Goal: Task Accomplishment & Management: Manage account settings

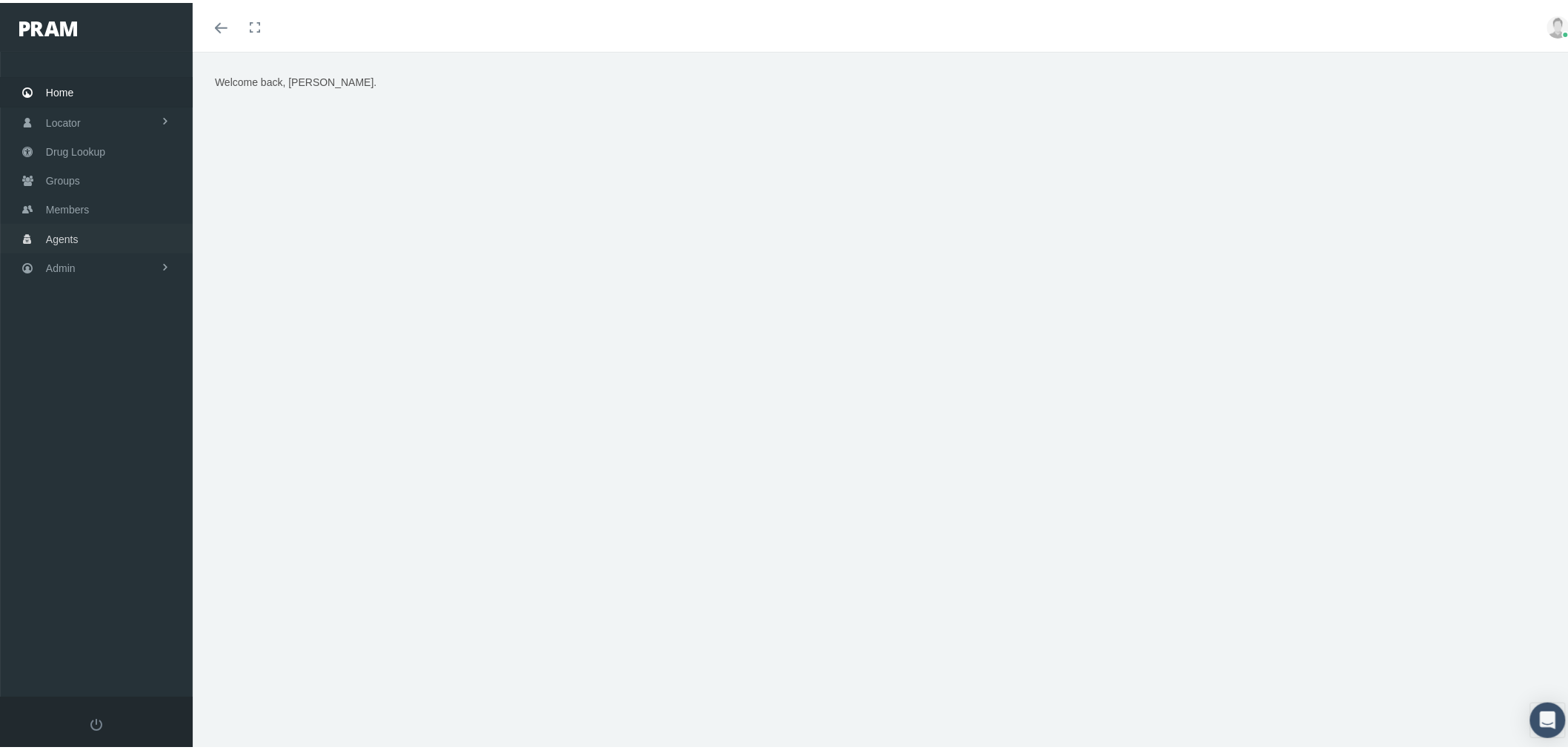
click at [77, 234] on link "Agents" at bounding box center [96, 236] width 193 height 29
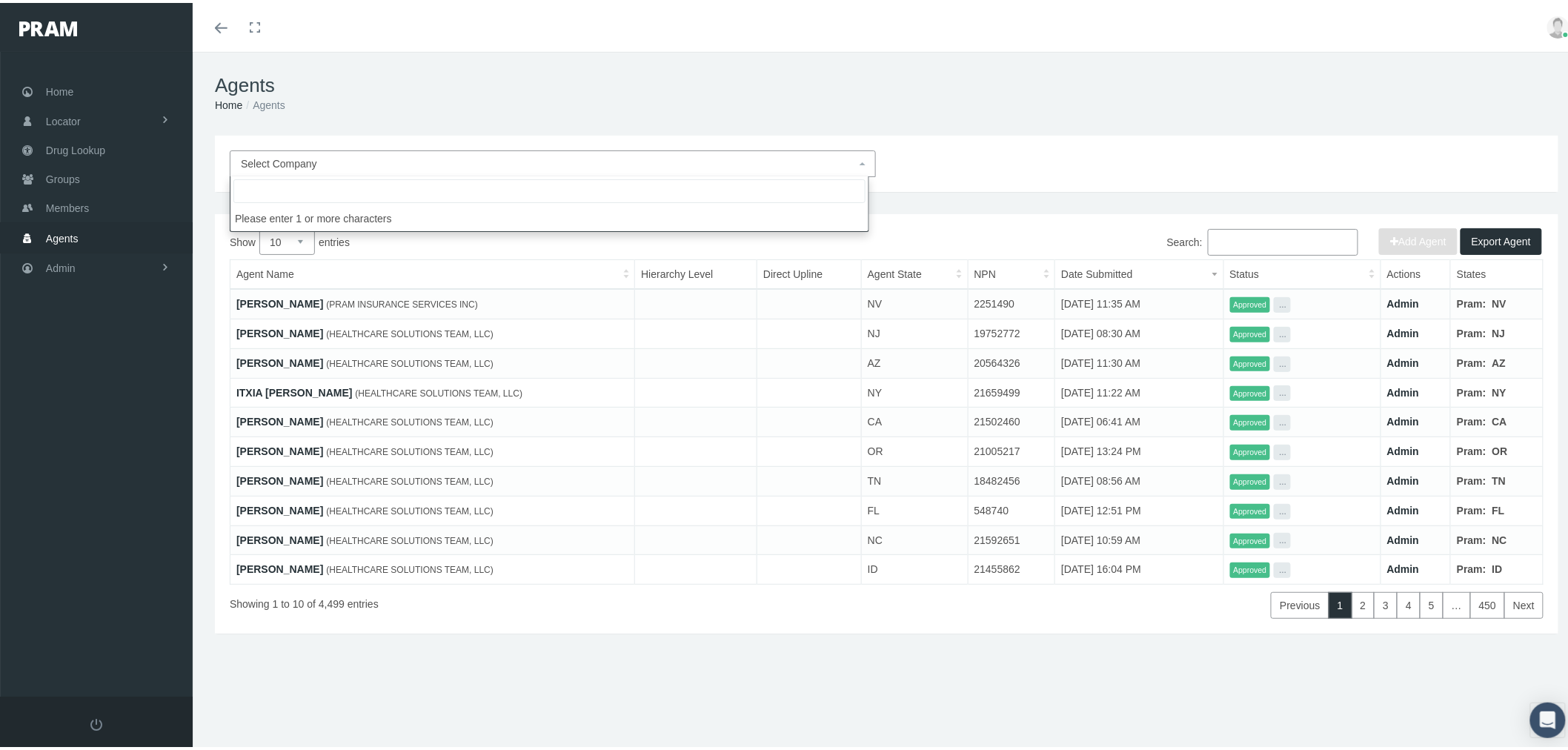
click at [532, 157] on span "Select Company" at bounding box center [548, 160] width 615 height 16
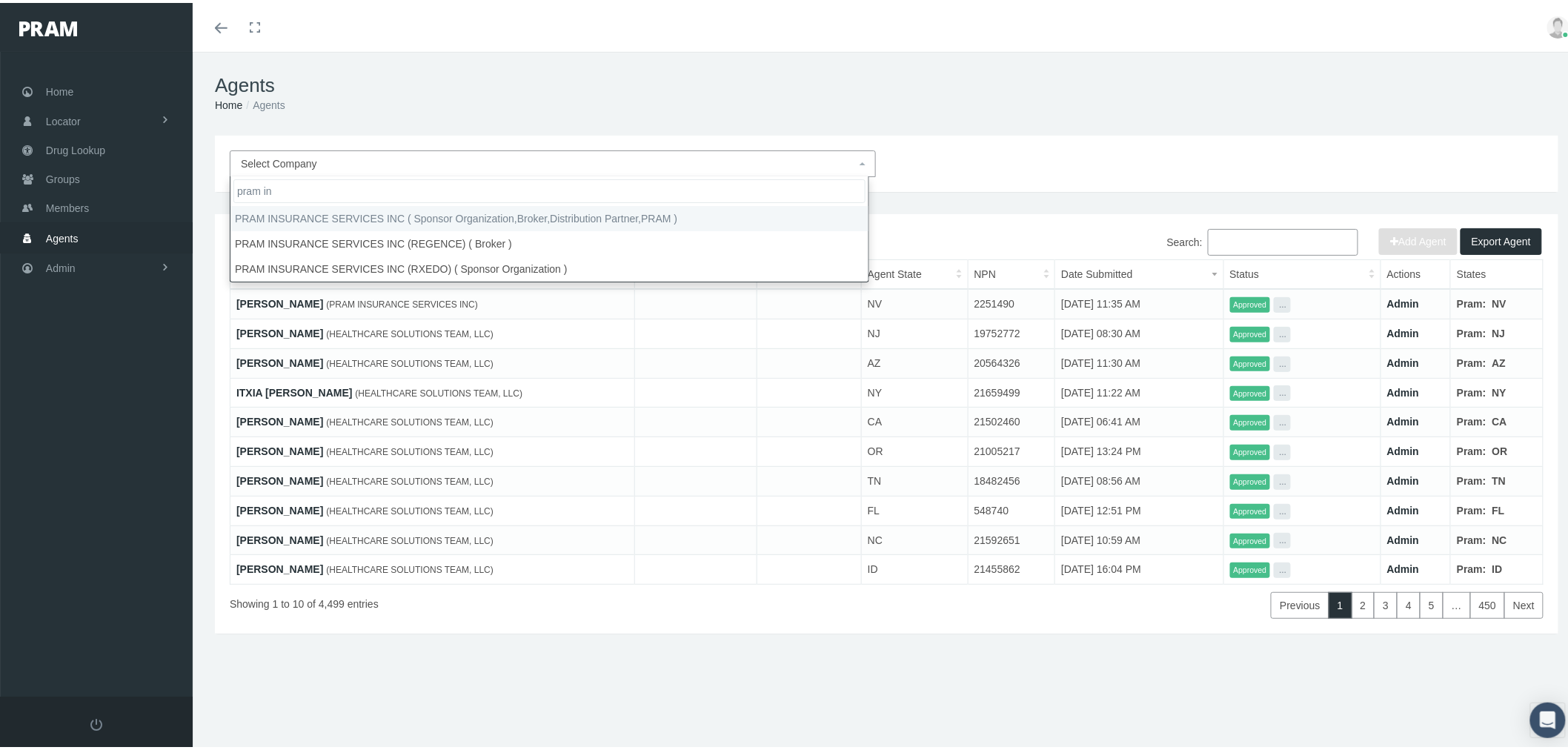
type input "pram in"
select select "53"
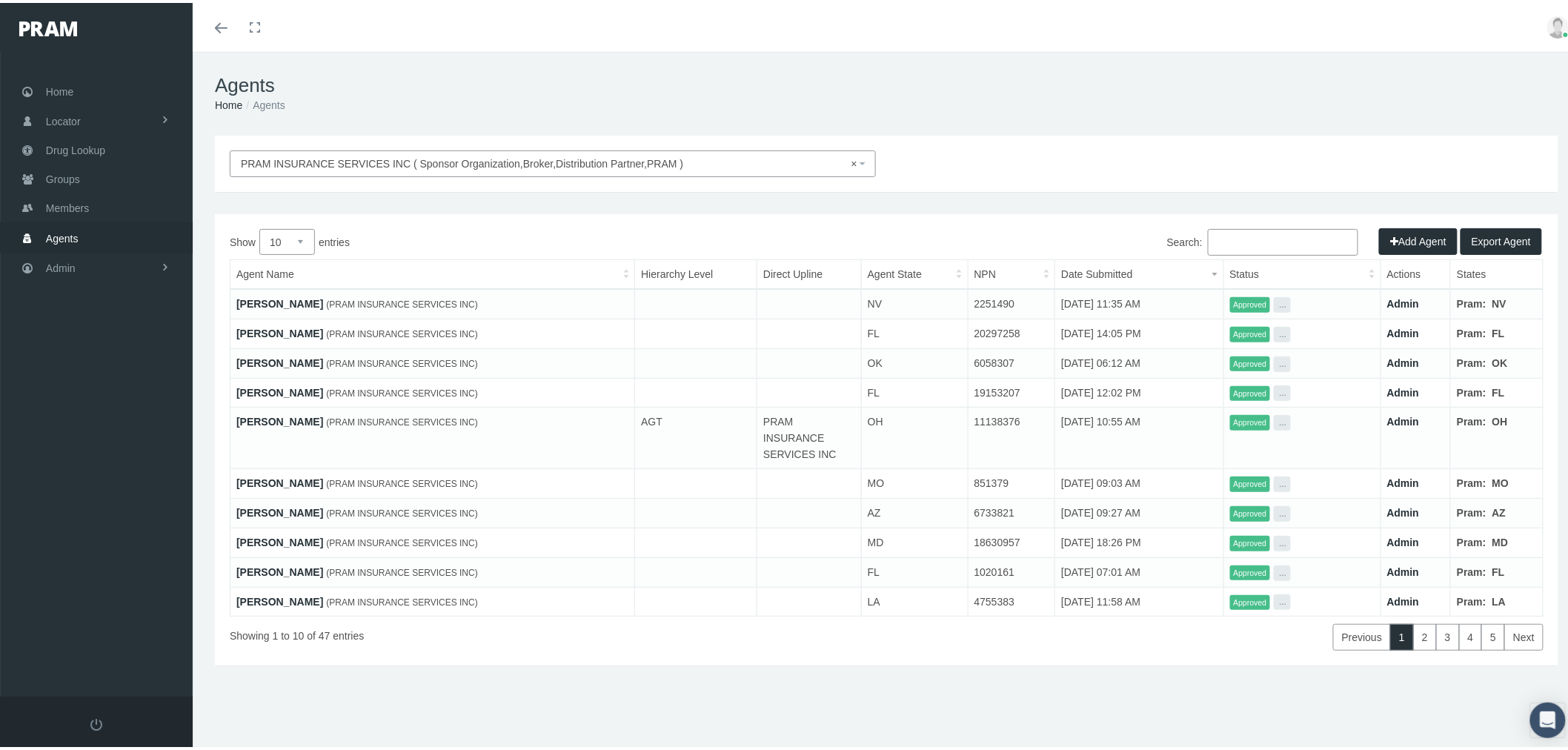
click at [1216, 236] on input "Search:" at bounding box center [1283, 240] width 151 height 27
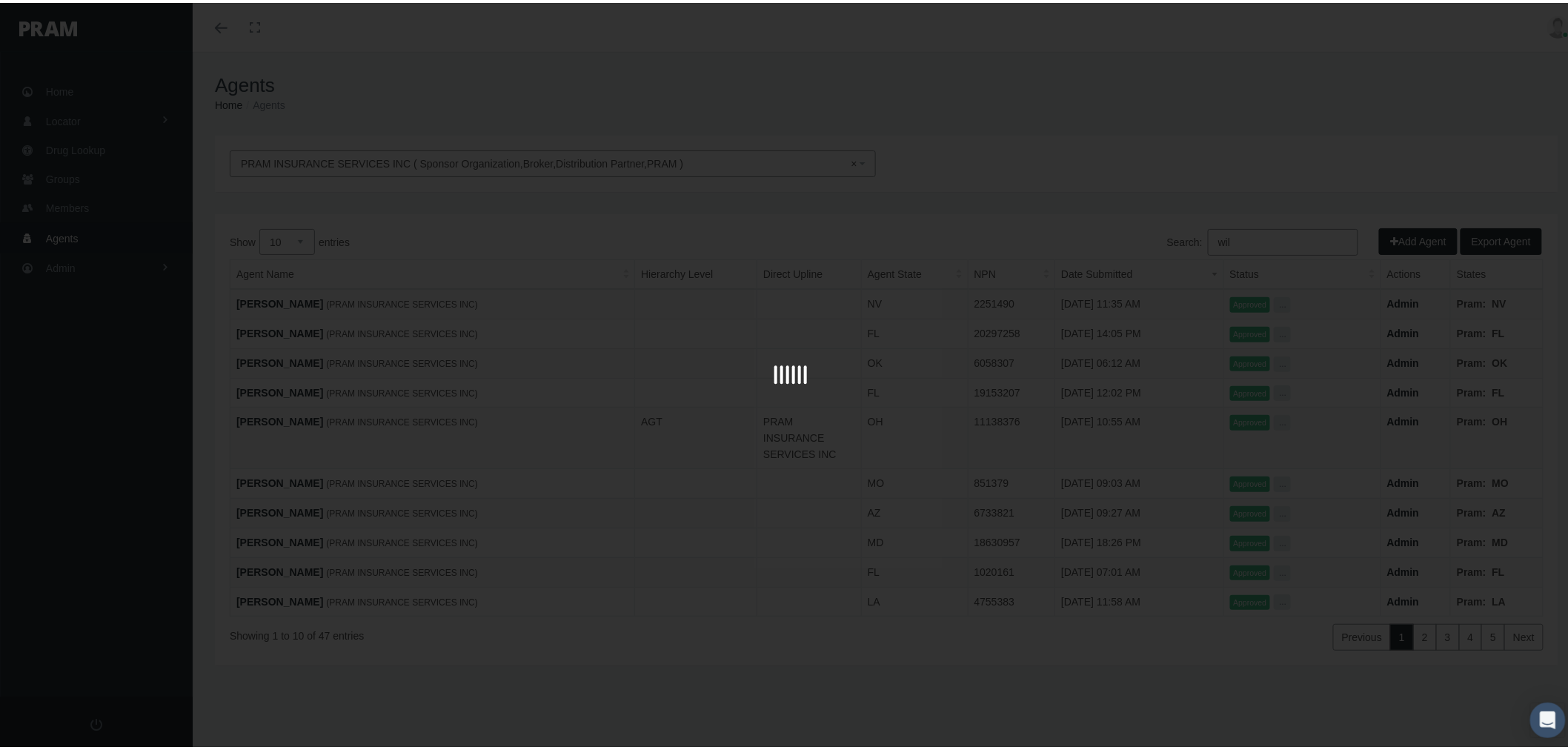
type input "wils"
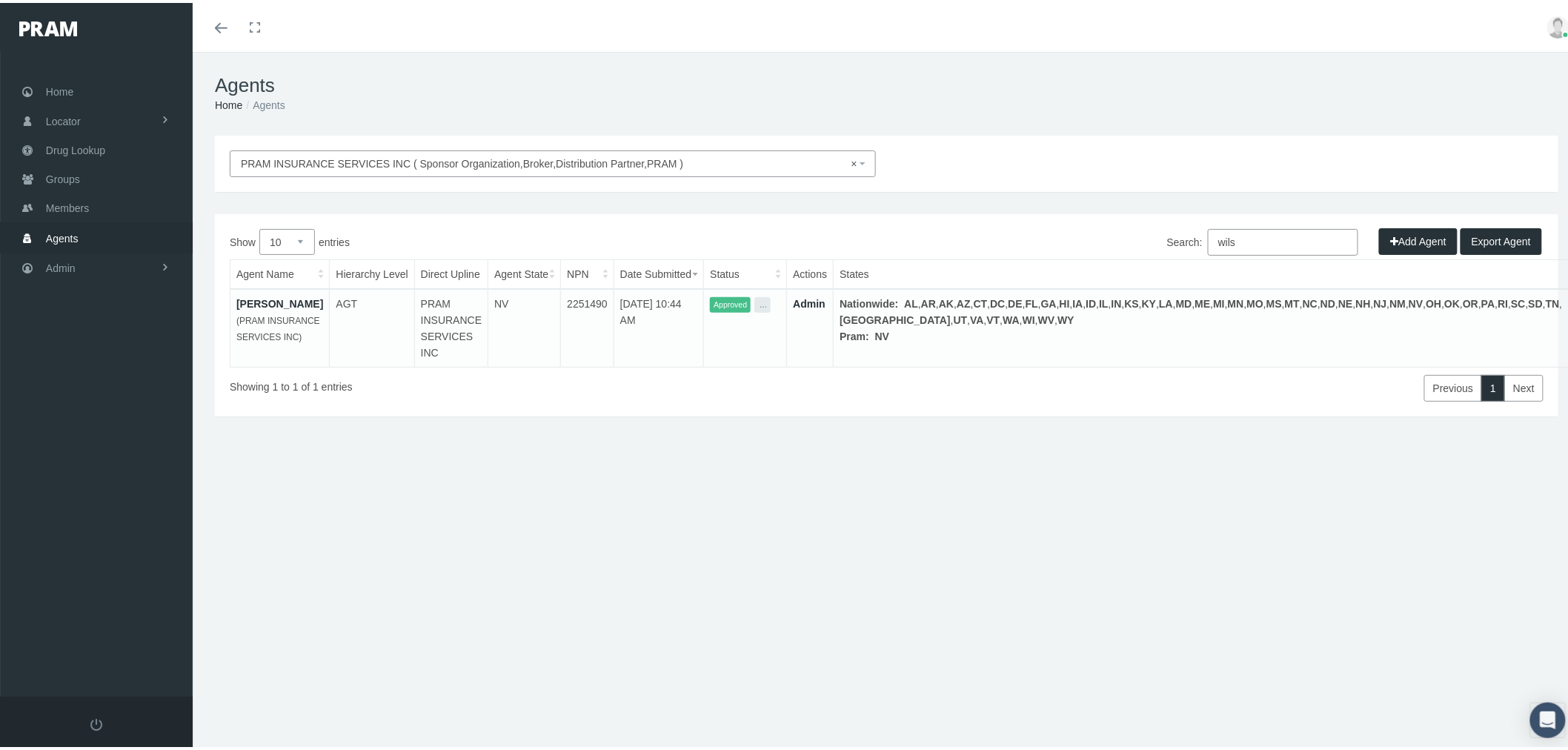
drag, startPoint x: 1273, startPoint y: 236, endPoint x: 1202, endPoint y: 231, distance: 71.2
click at [1202, 231] on label "Search: wils" at bounding box center [1262, 240] width 191 height 27
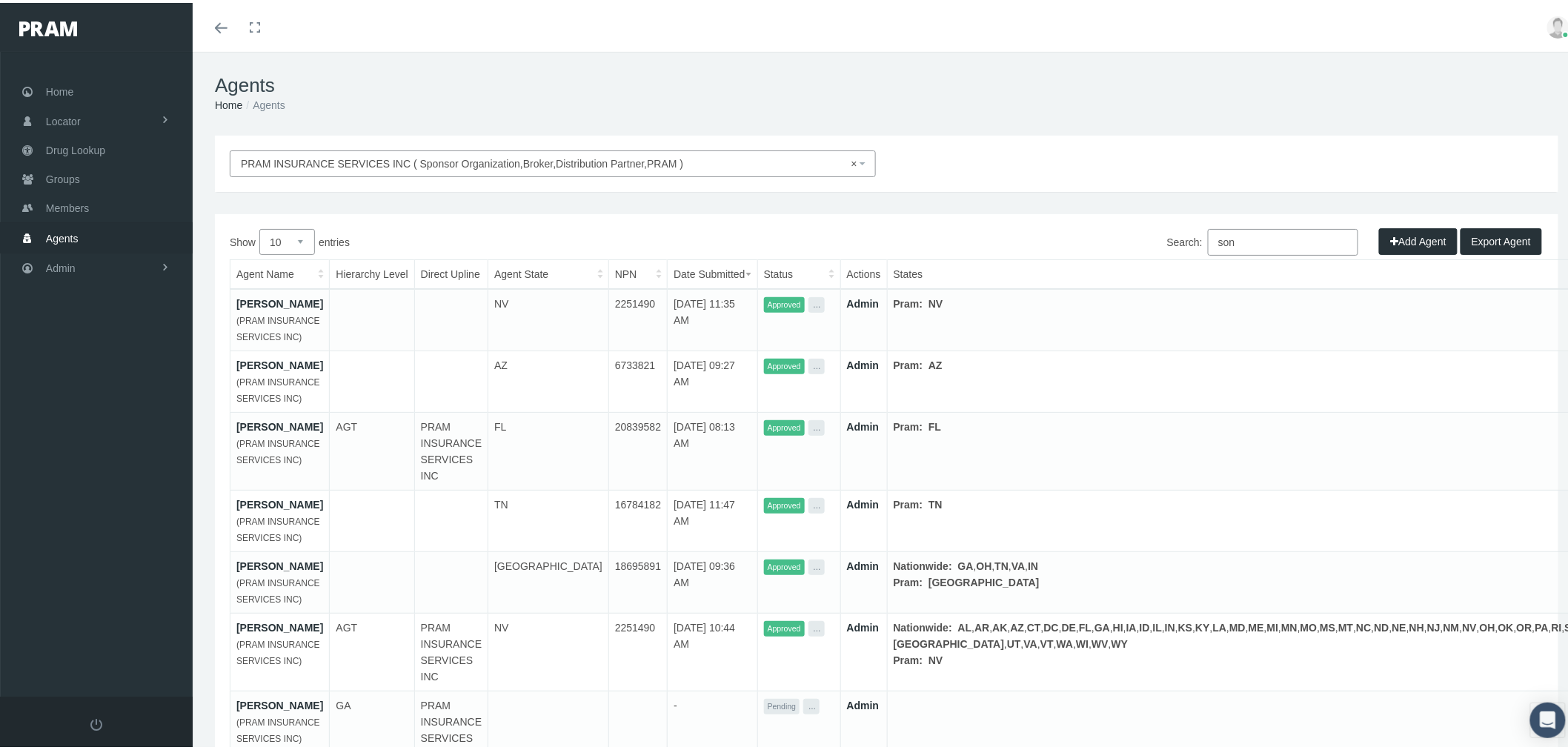
type input "son"
click at [283, 301] on link "DAVID SON" at bounding box center [279, 301] width 87 height 12
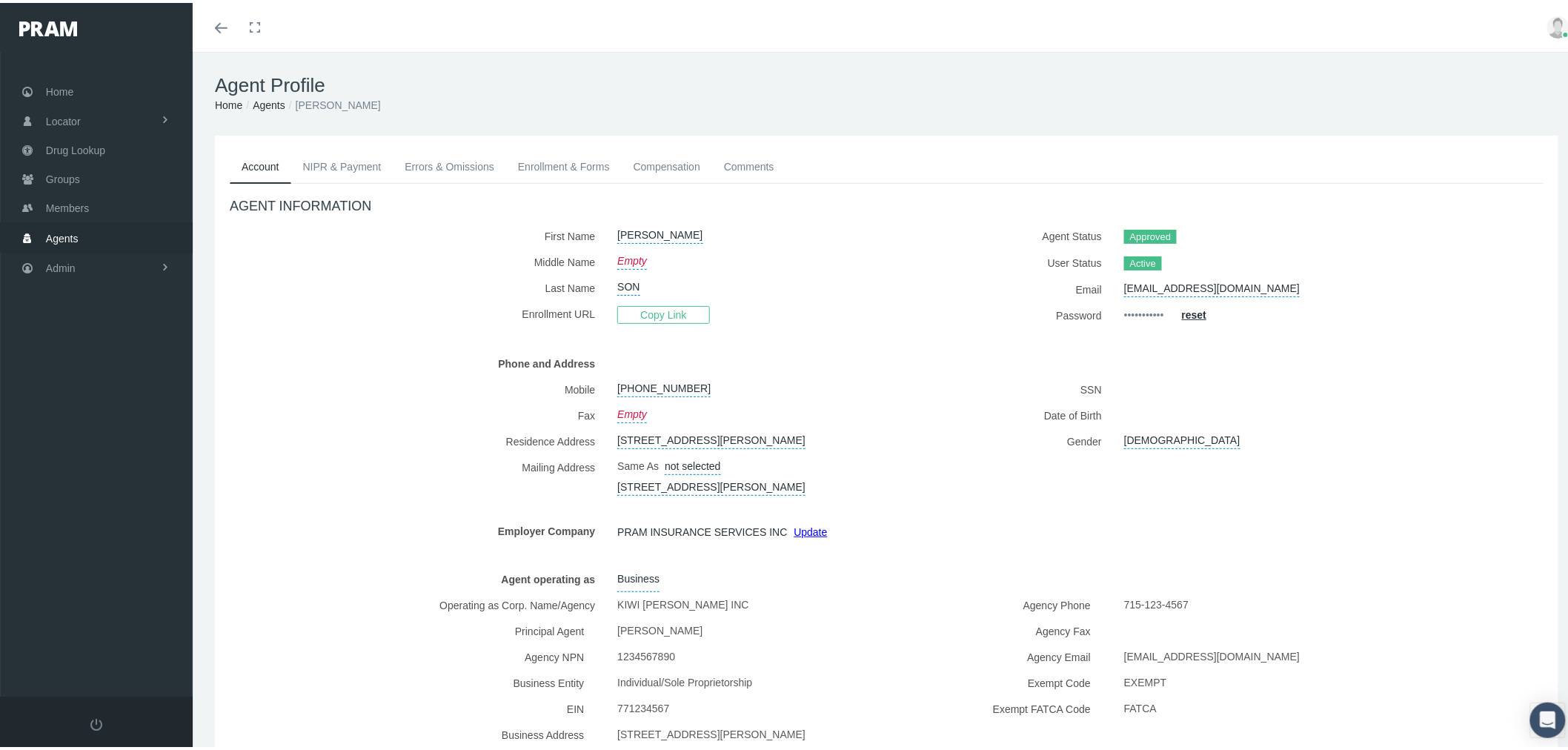
click at [625, 232] on link "DAVID" at bounding box center [660, 231] width 85 height 21
drag, startPoint x: 668, startPoint y: 233, endPoint x: 568, endPoint y: 217, distance: 101.3
click at [568, 221] on div "First Name DAVID DAVID" at bounding box center [553, 233] width 646 height 26
type input "test"
click at [781, 237] on button "submit" at bounding box center [794, 232] width 28 height 24
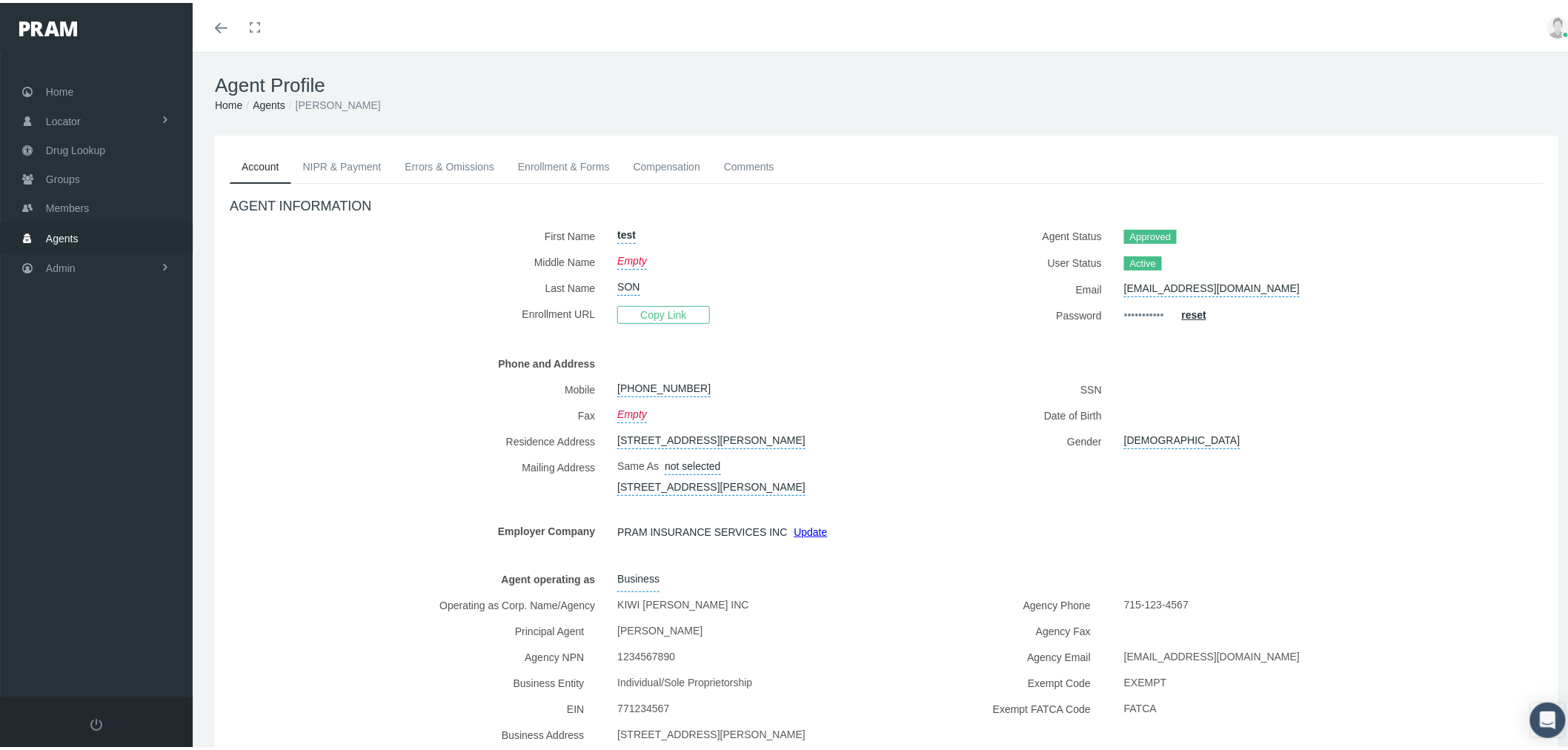
click at [353, 157] on link "NIPR & Payment" at bounding box center [342, 163] width 103 height 33
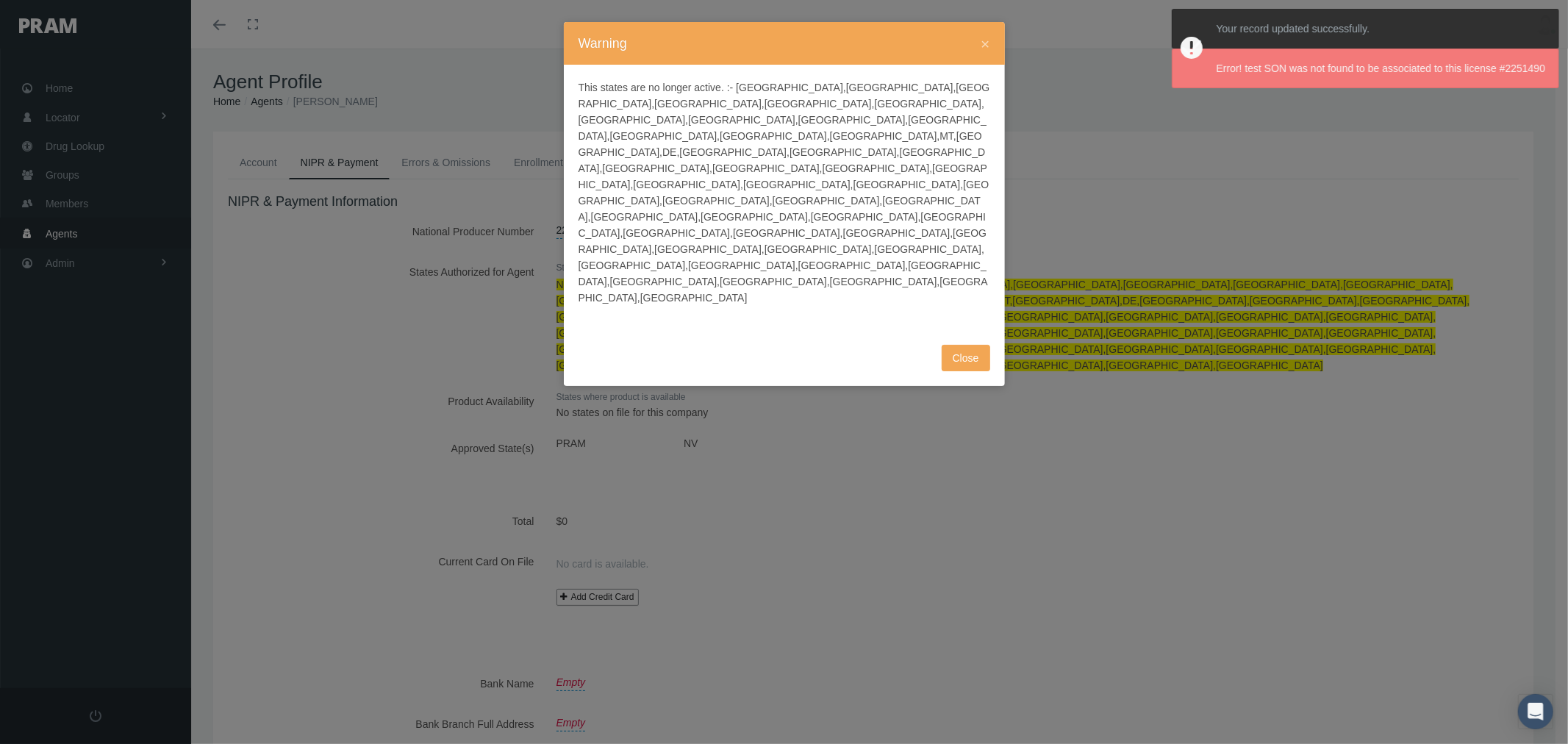
click at [958, 345] on button "Close" at bounding box center [966, 358] width 48 height 27
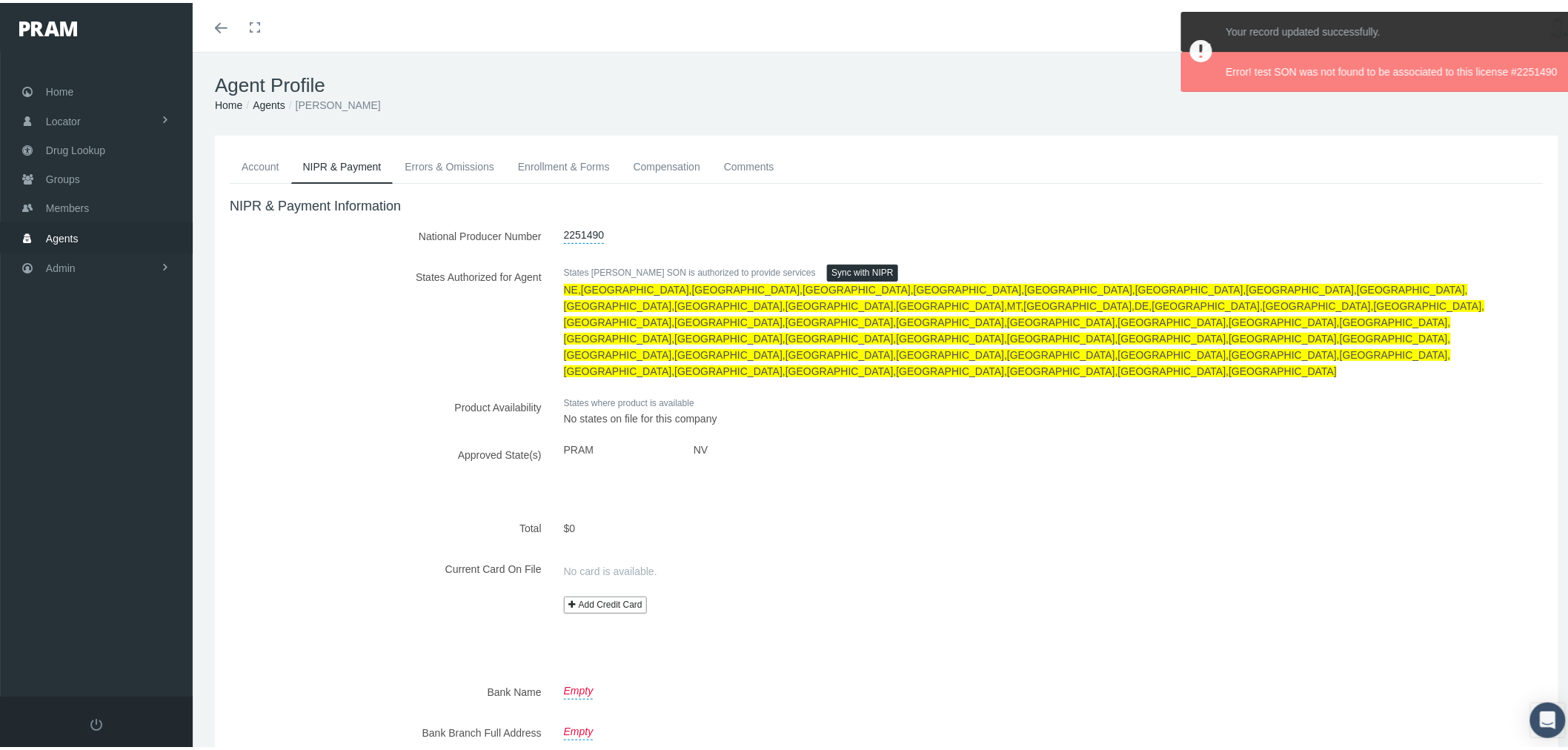
click at [1364, 129] on div "Agent Profile Home Agents DAVID SON" at bounding box center [887, 91] width 1388 height 84
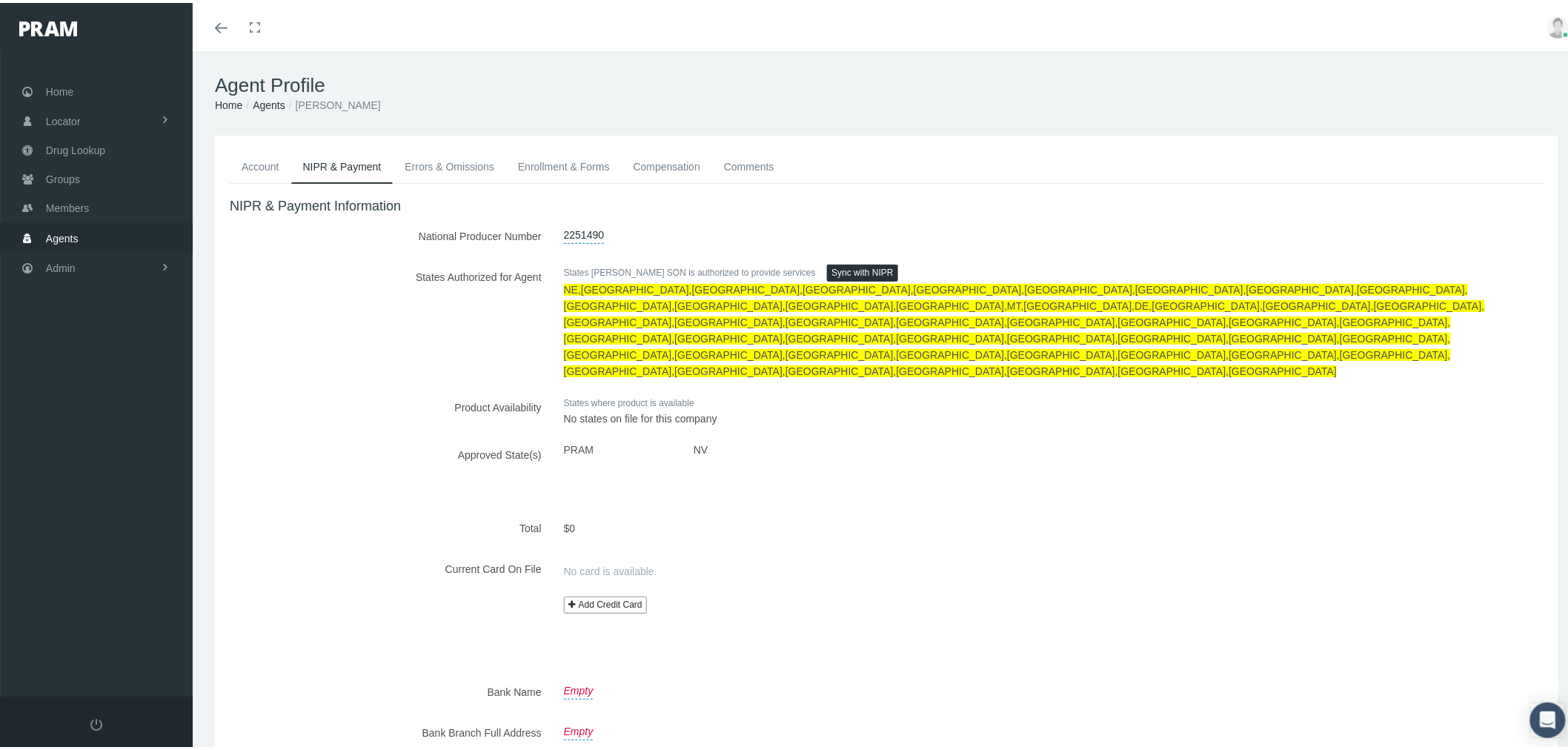
click at [585, 221] on link "2251490" at bounding box center [584, 231] width 40 height 21
drag, startPoint x: 551, startPoint y: 224, endPoint x: 538, endPoint y: 224, distance: 13.0
click at [539, 224] on div "National Producer Number 2251490 2251490" at bounding box center [887, 233] width 1336 height 26
type input "111111"
click at [730, 230] on div at bounding box center [747, 232] width 61 height 24
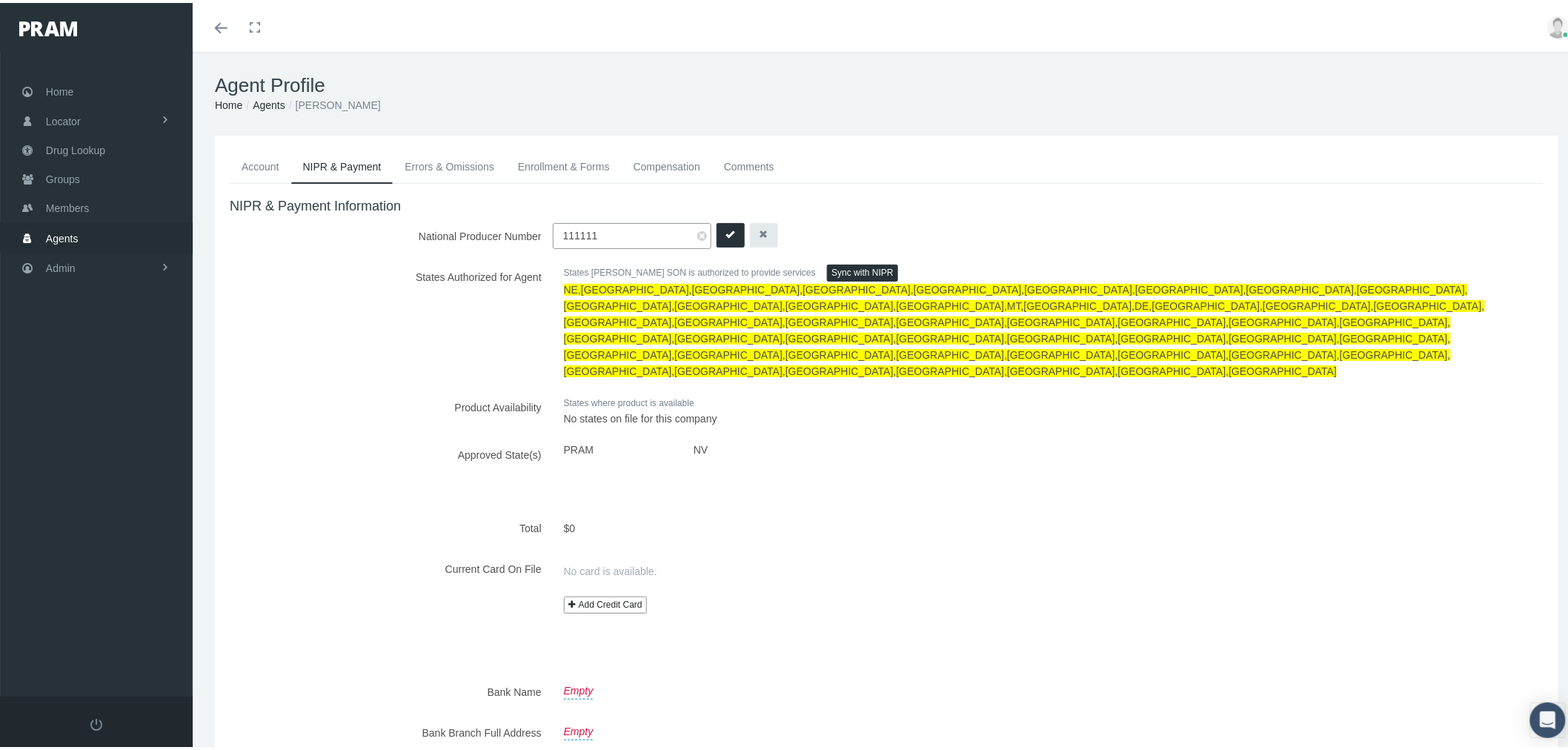
click at [717, 236] on button "submit" at bounding box center [730, 232] width 28 height 24
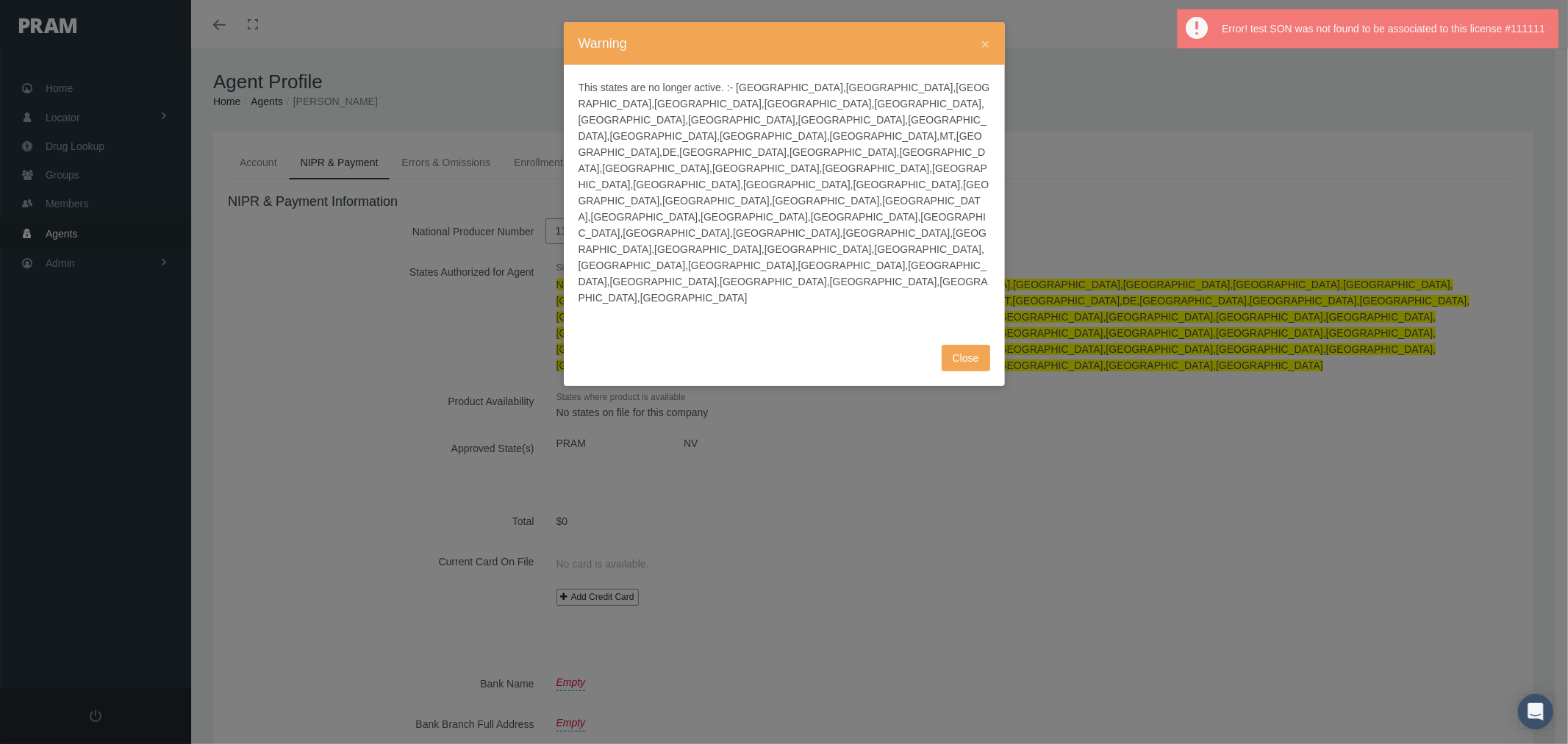
click at [964, 345] on button "Close" at bounding box center [966, 358] width 48 height 27
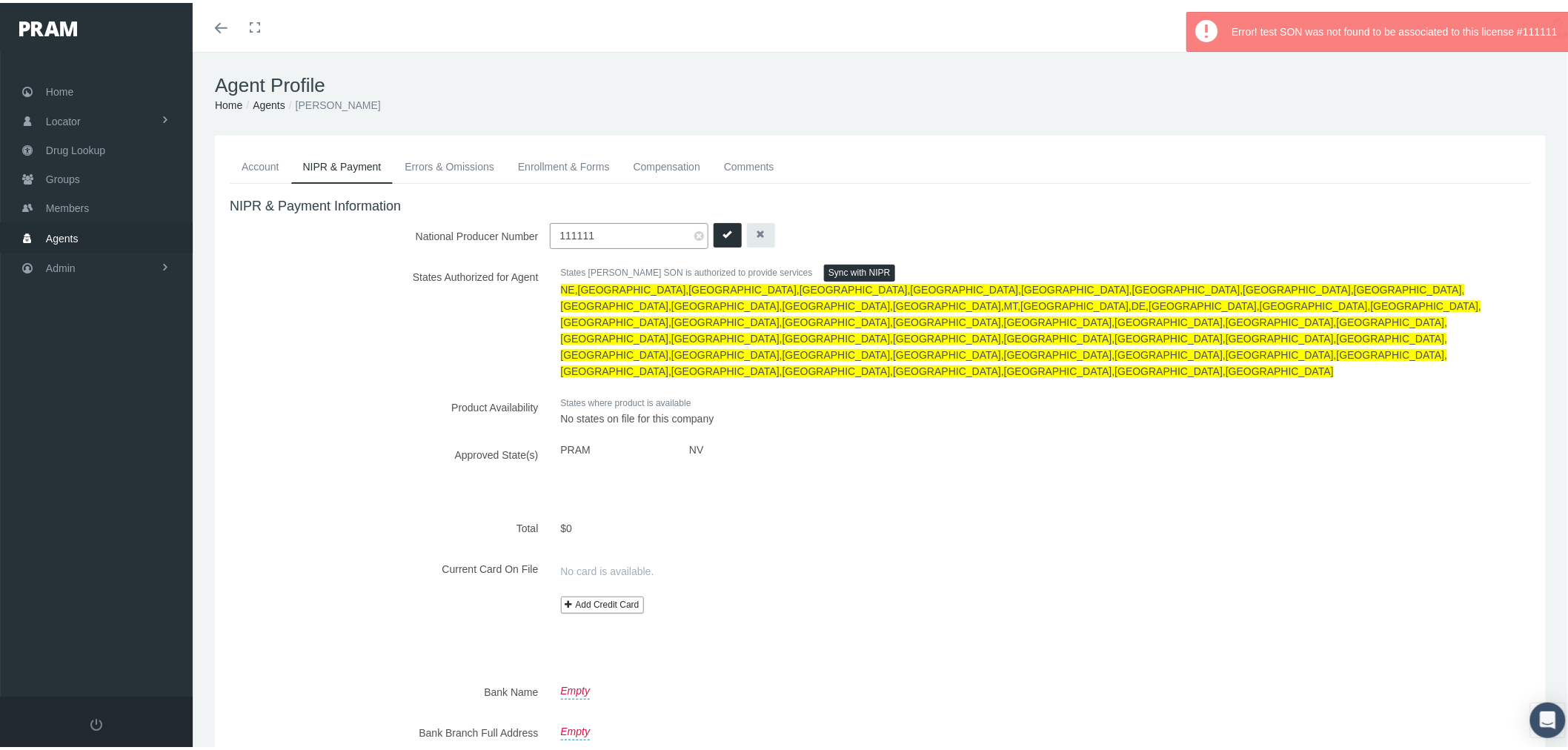
click at [860, 346] on div "NIPR & Payment Information National Producer Number 111111 111111 States Author…" at bounding box center [880, 551] width 1323 height 740
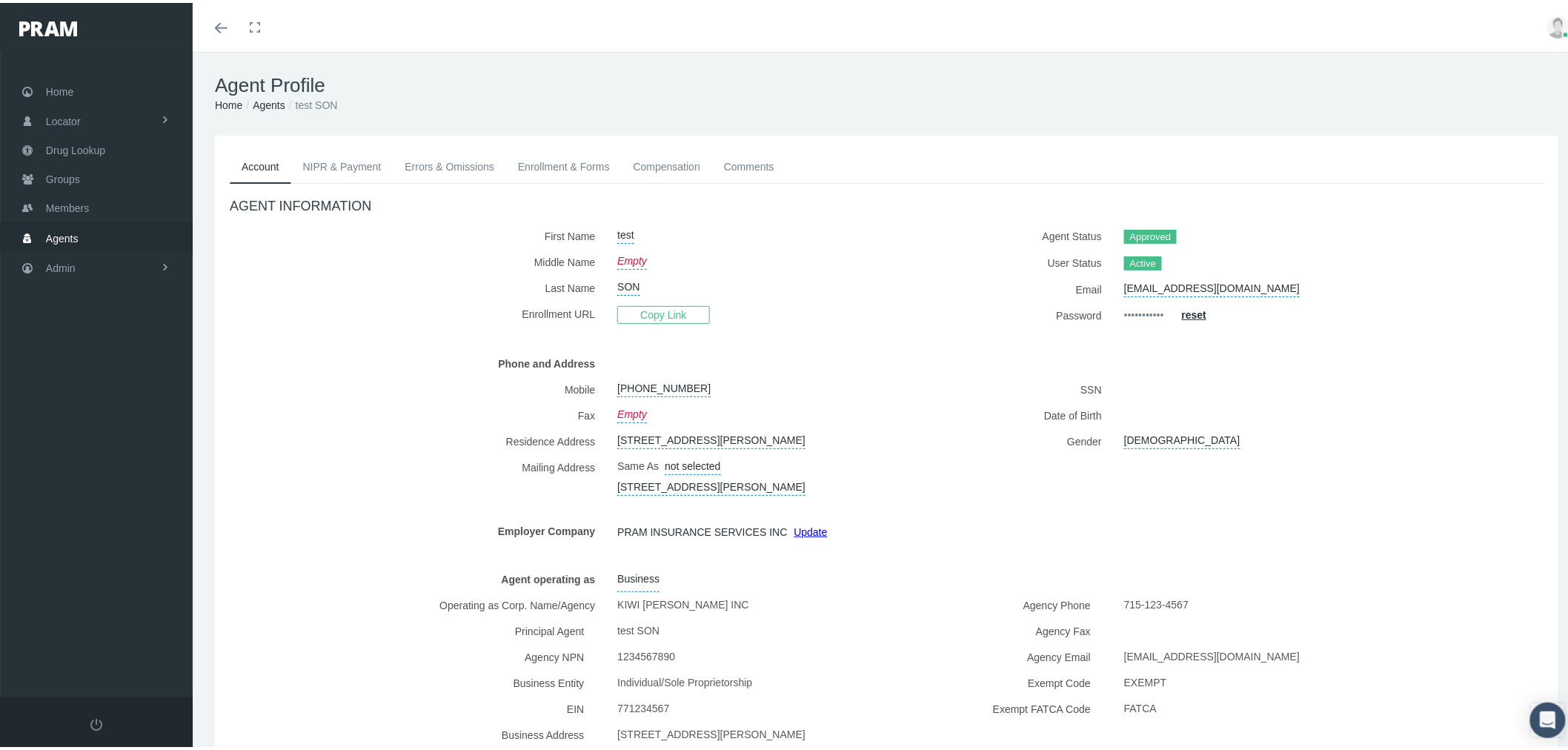
click at [349, 163] on link "NIPR & Payment" at bounding box center [342, 163] width 103 height 33
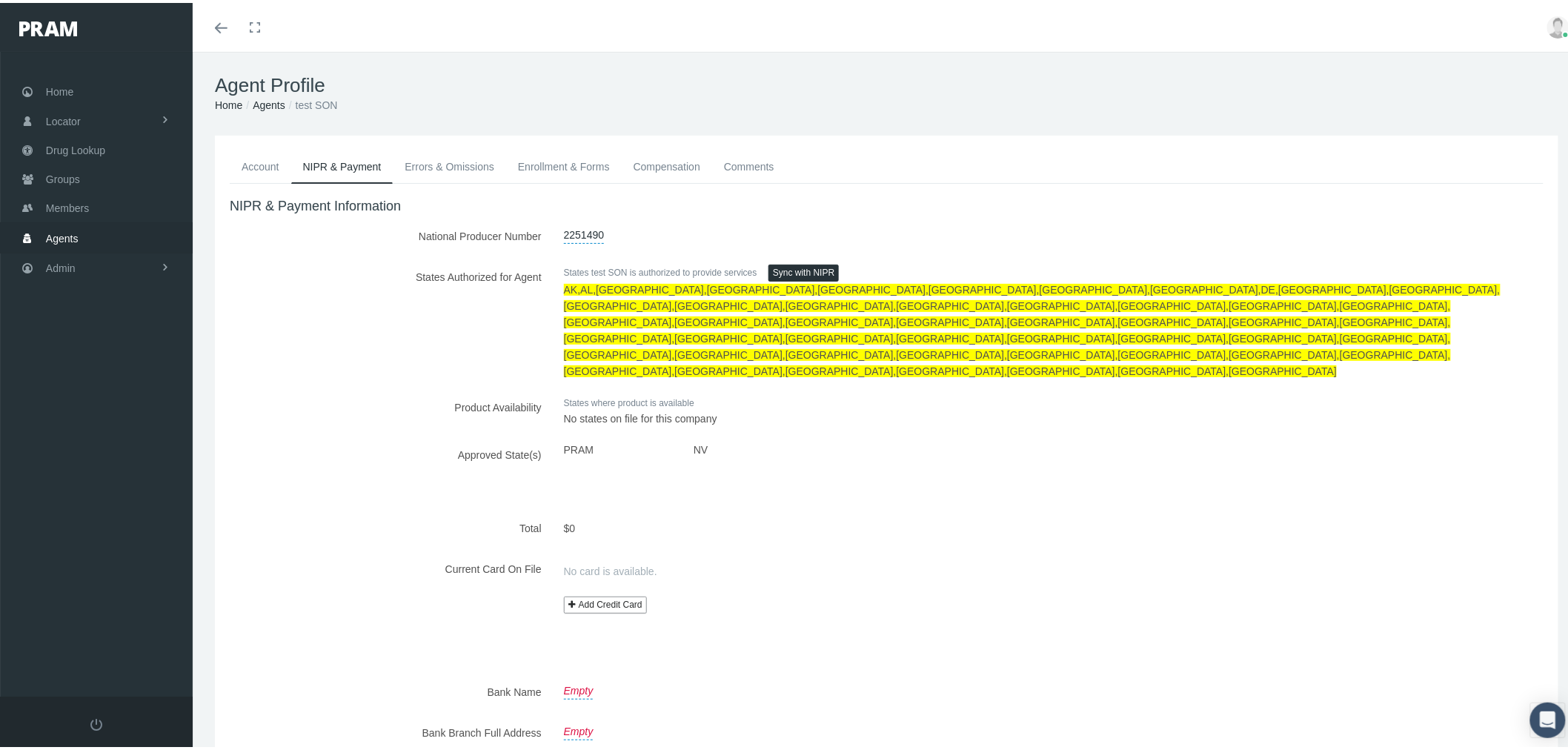
click at [564, 237] on link "2251490" at bounding box center [584, 231] width 40 height 21
drag, startPoint x: 619, startPoint y: 236, endPoint x: 531, endPoint y: 219, distance: 89.6
click at [531, 221] on div "National Producer Number 2251490 2251490" at bounding box center [887, 233] width 1336 height 26
type input "1111111"
click at [721, 233] on button "submit" at bounding box center [730, 232] width 28 height 24
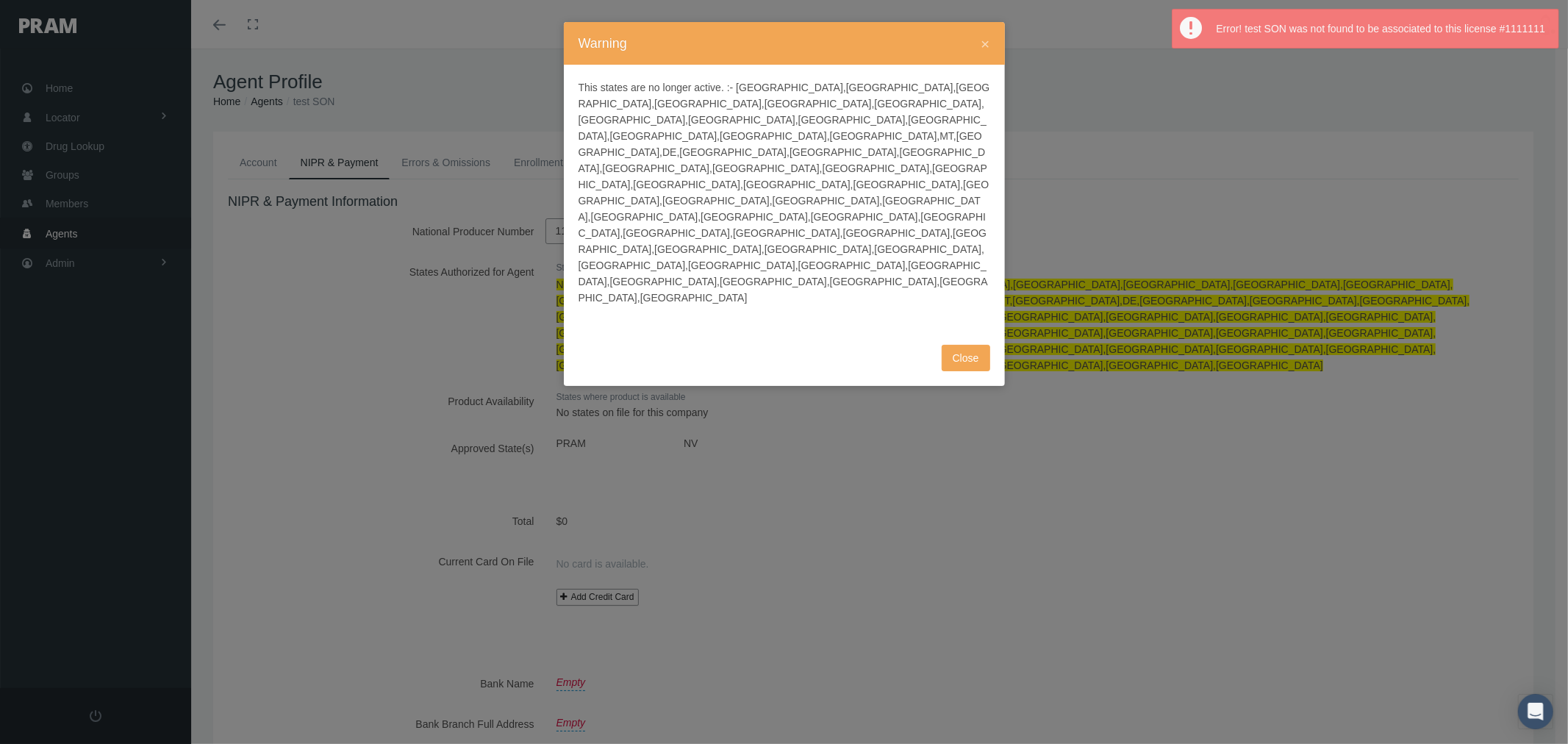
click at [971, 345] on button "Close" at bounding box center [966, 358] width 48 height 27
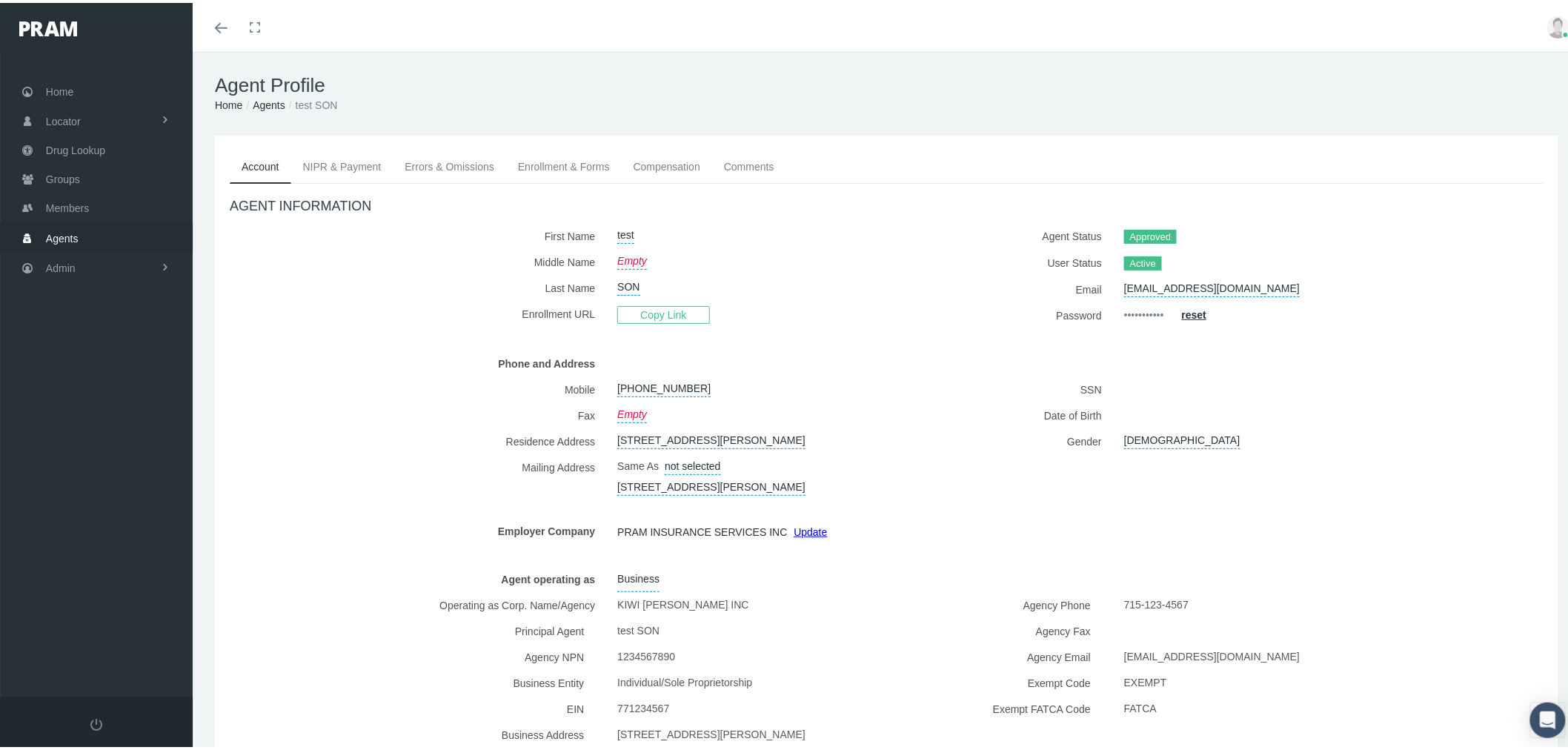
click at [347, 157] on link "NIPR & Payment" at bounding box center [342, 163] width 103 height 33
click at [357, 165] on link "NIPR & Payment" at bounding box center [342, 163] width 103 height 33
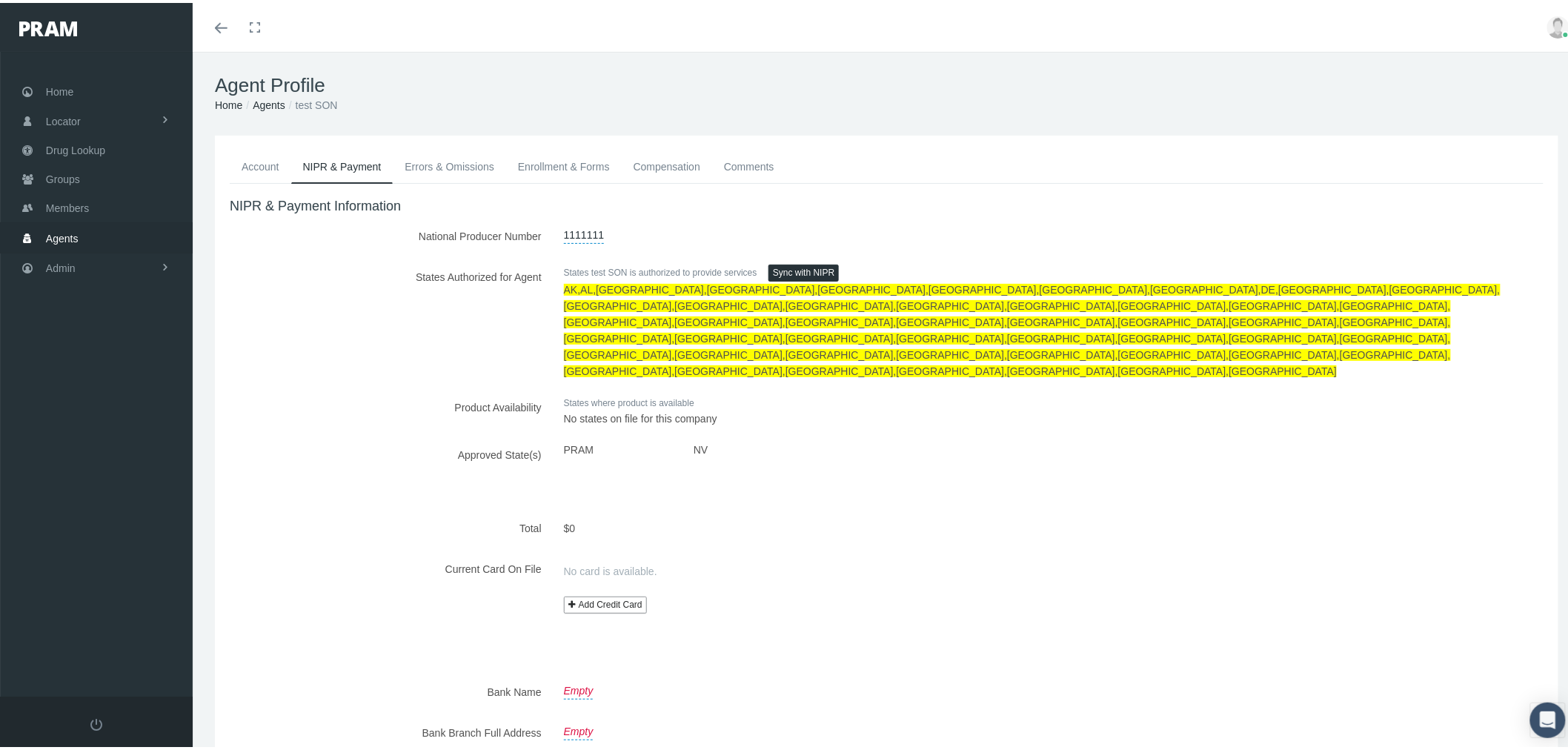
click at [427, 168] on link "Errors & Omissions" at bounding box center [449, 163] width 114 height 33
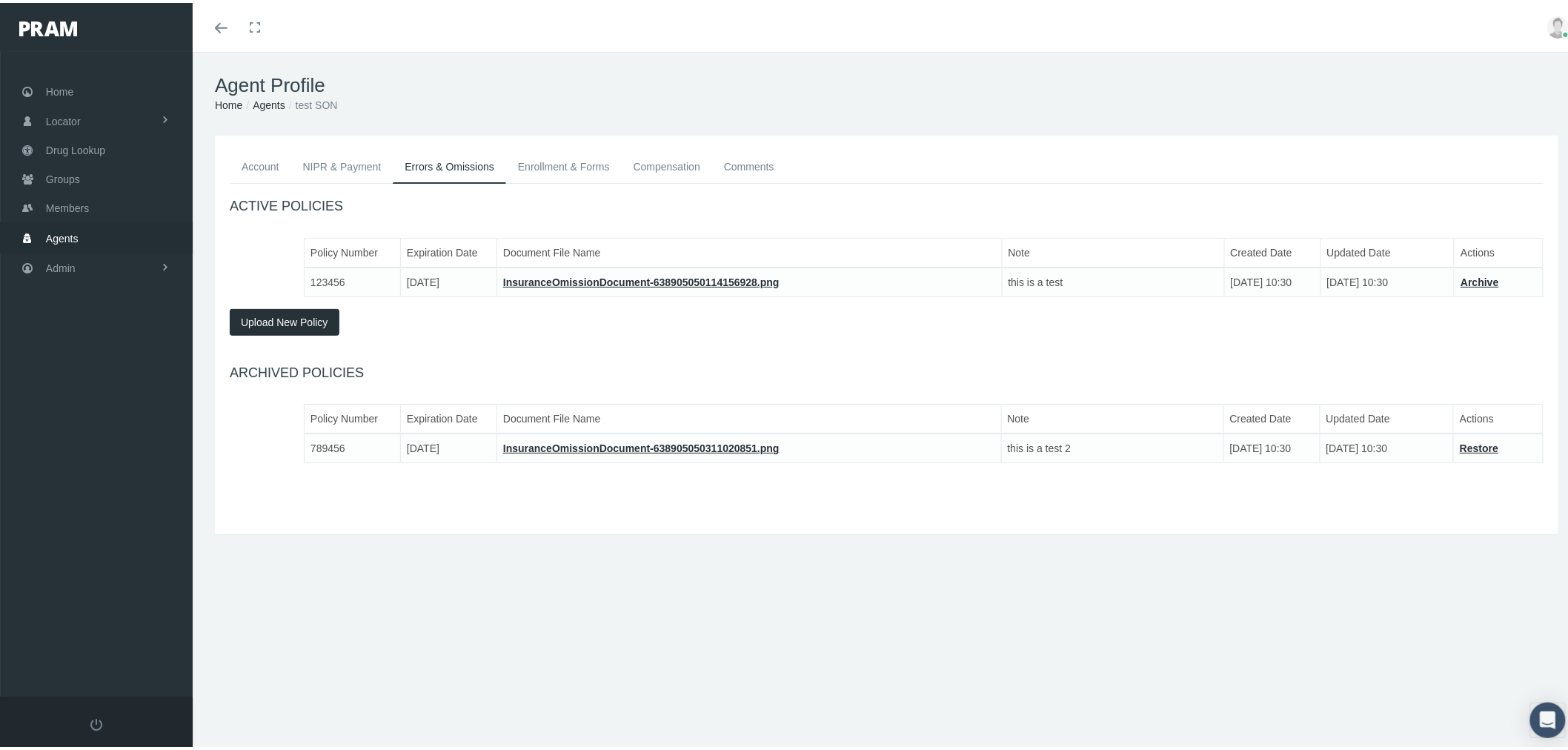
click at [562, 158] on link "Enrollment & Forms" at bounding box center [564, 163] width 115 height 33
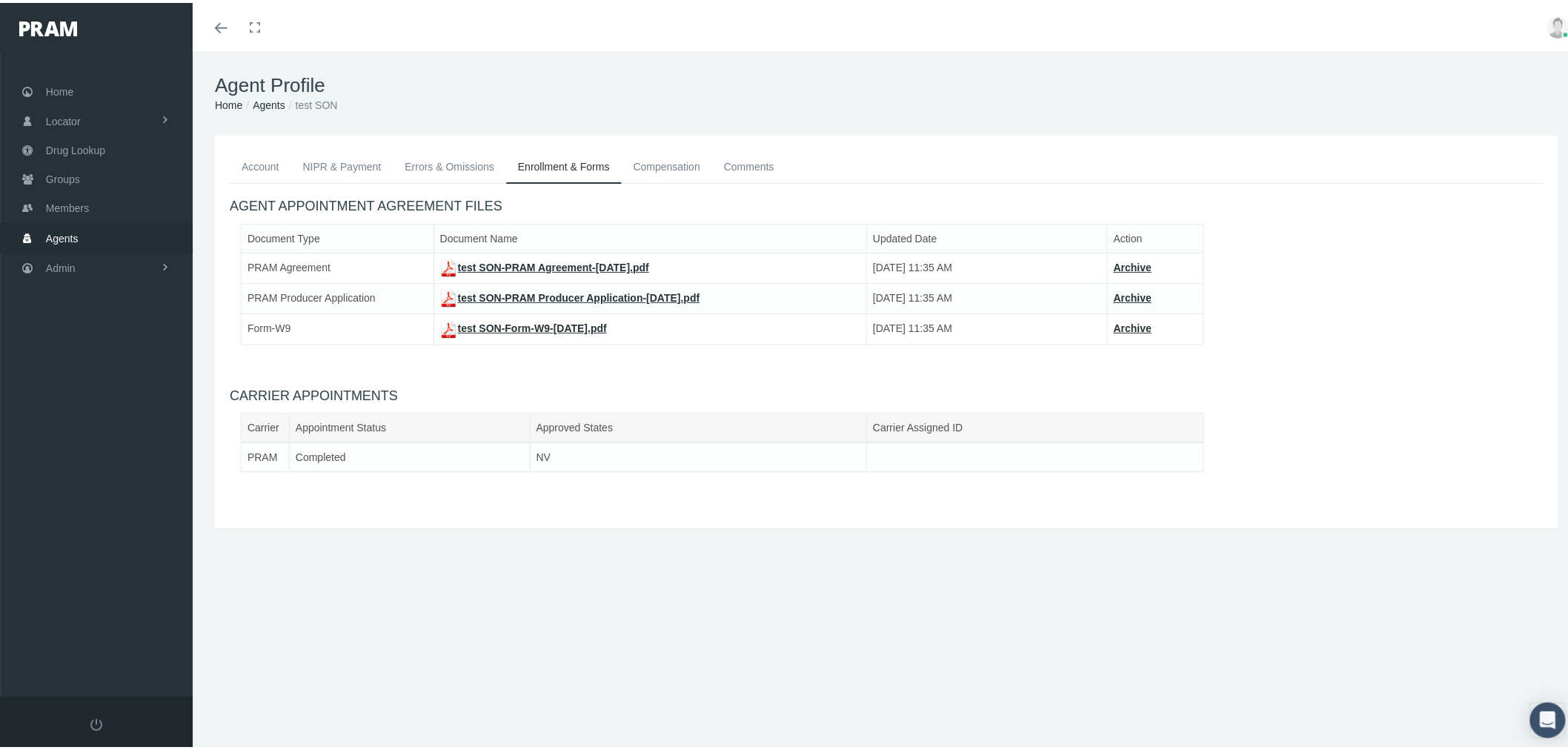
click at [653, 173] on link "Compensation" at bounding box center [666, 163] width 90 height 33
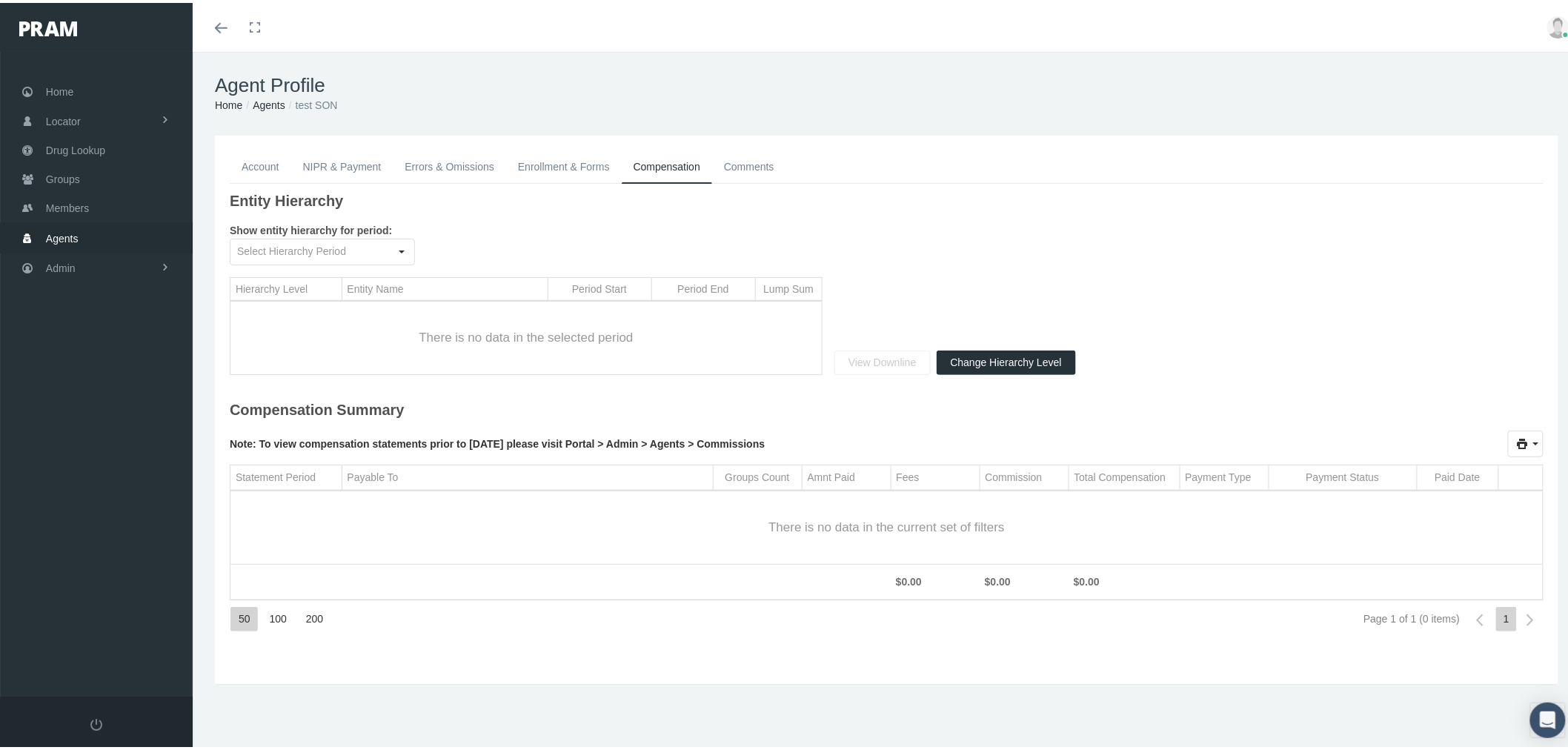
click at [735, 168] on link "Comments" at bounding box center [750, 163] width 74 height 33
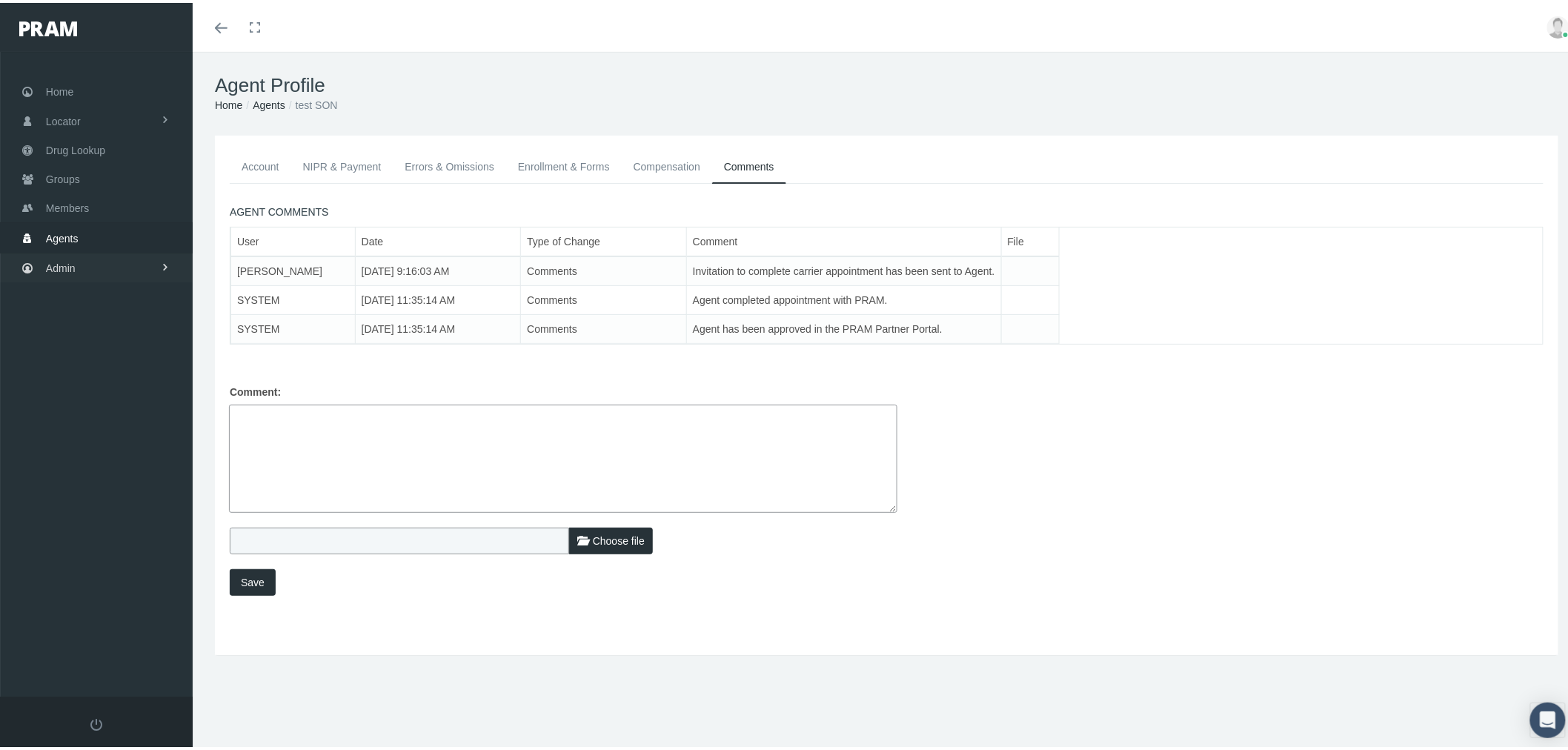
click at [164, 263] on span at bounding box center [165, 264] width 10 height 28
click at [131, 325] on link "Agents" at bounding box center [96, 324] width 193 height 26
click at [121, 352] on span "Agent Approval" at bounding box center [93, 355] width 71 height 25
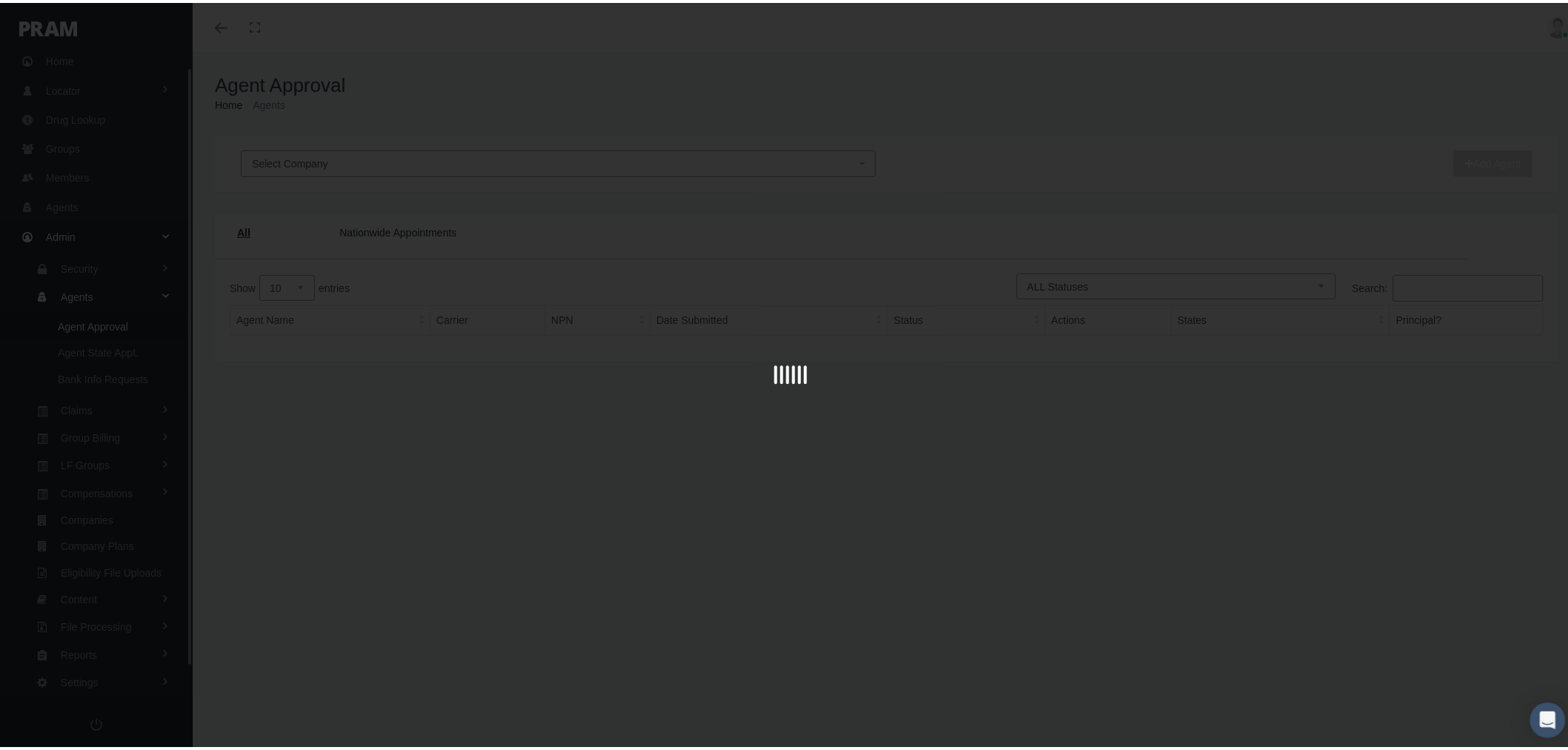
scroll to position [46, 0]
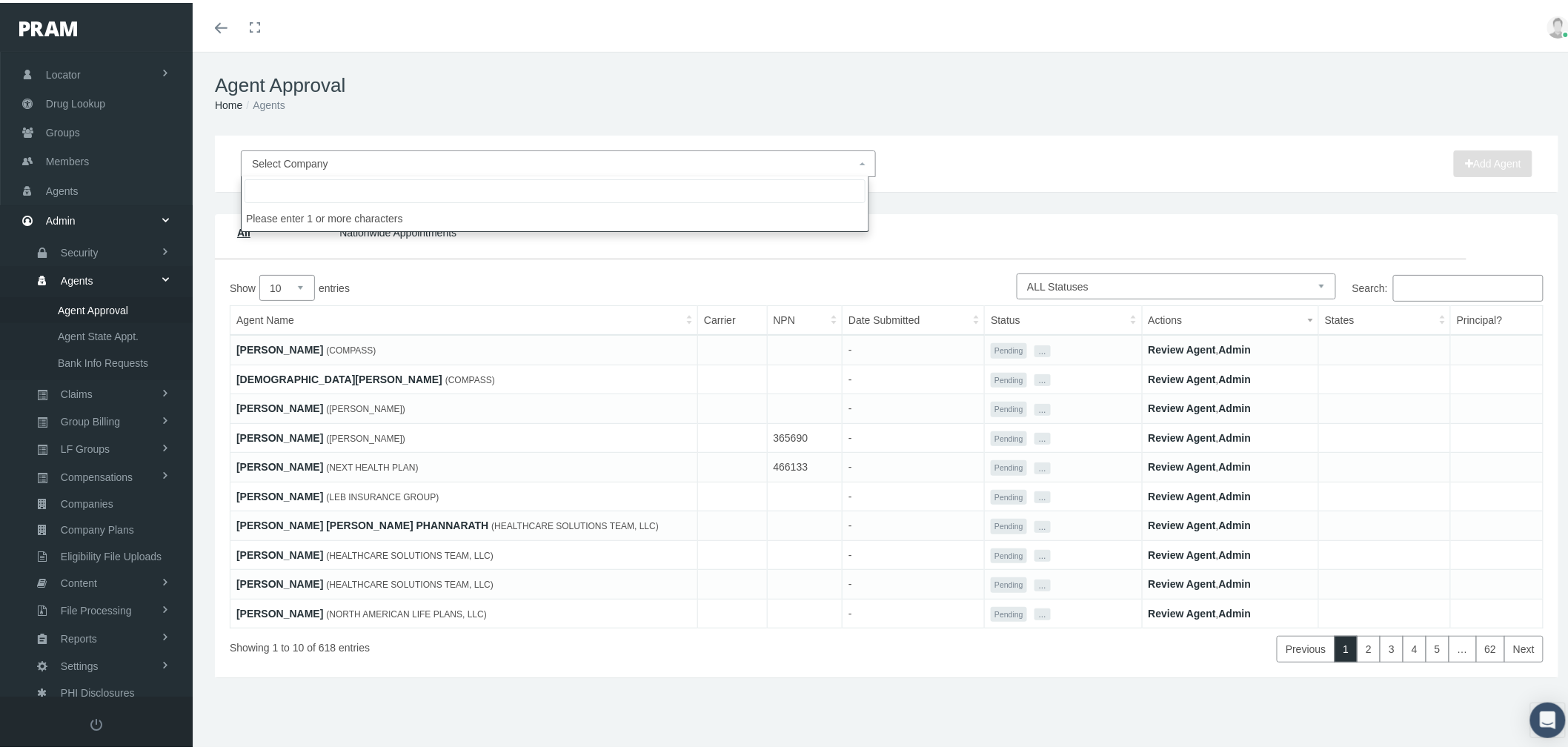
click at [464, 165] on span "Select Company" at bounding box center [554, 160] width 604 height 16
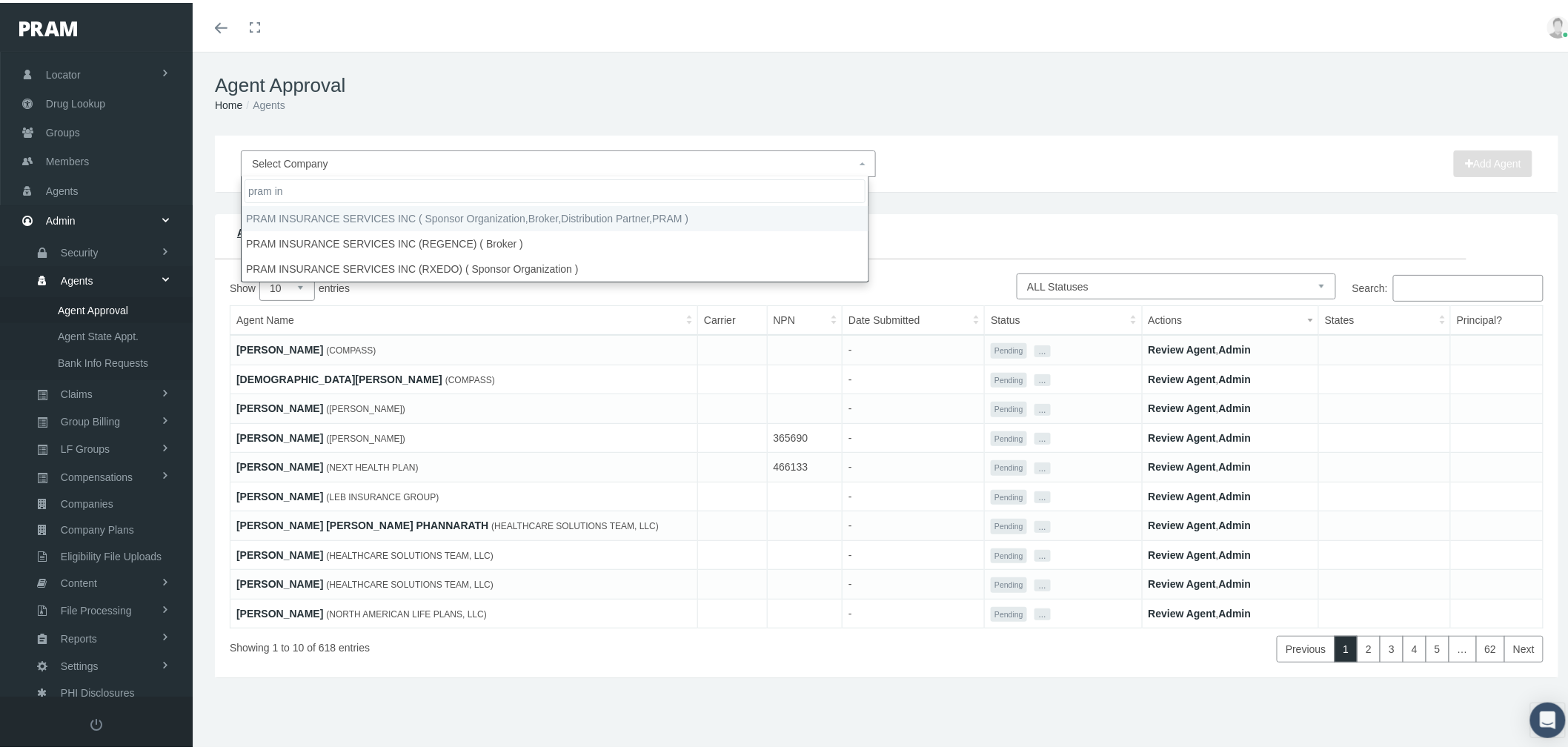
type input "pram in"
select select "53"
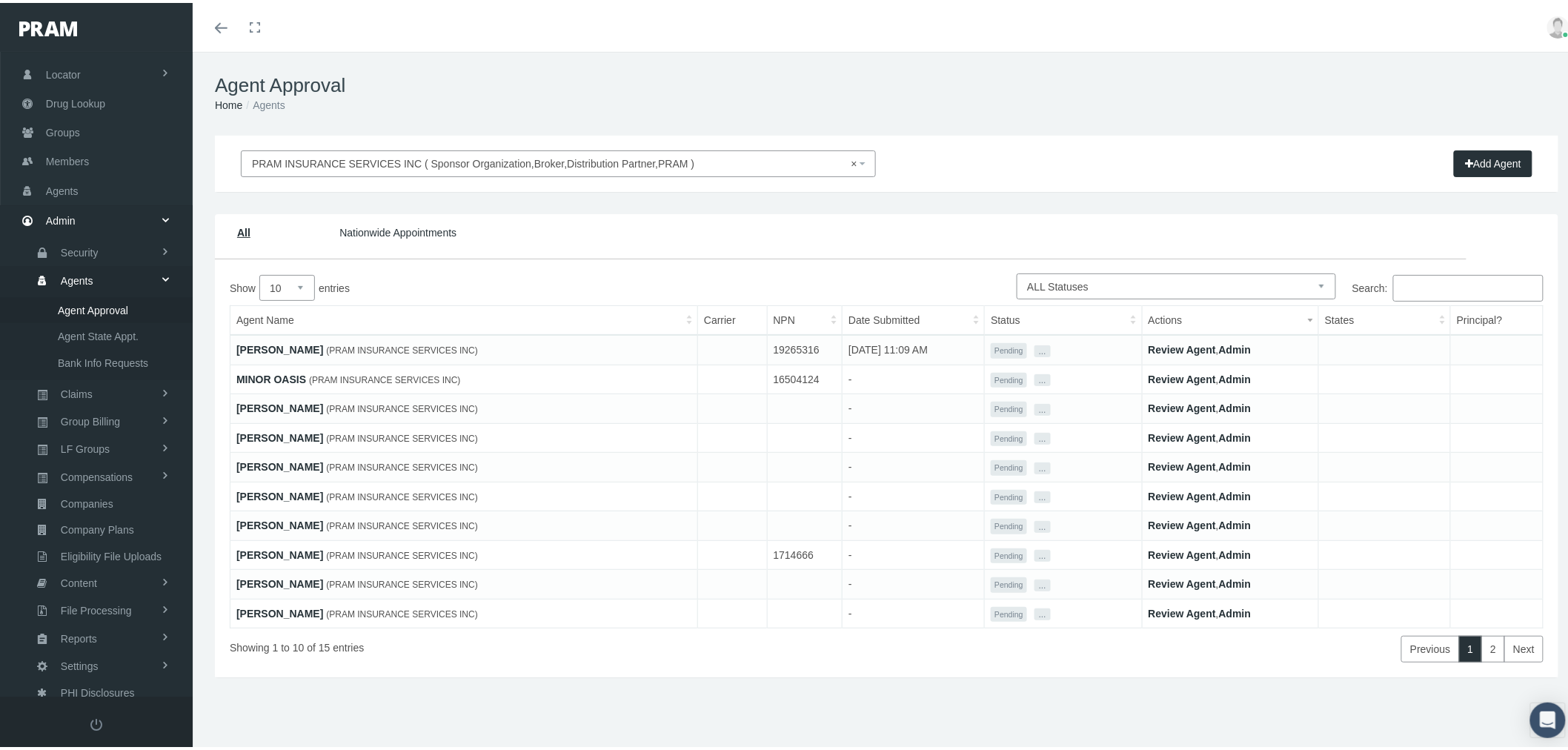
click at [1462, 290] on input "Search:" at bounding box center [1468, 285] width 151 height 27
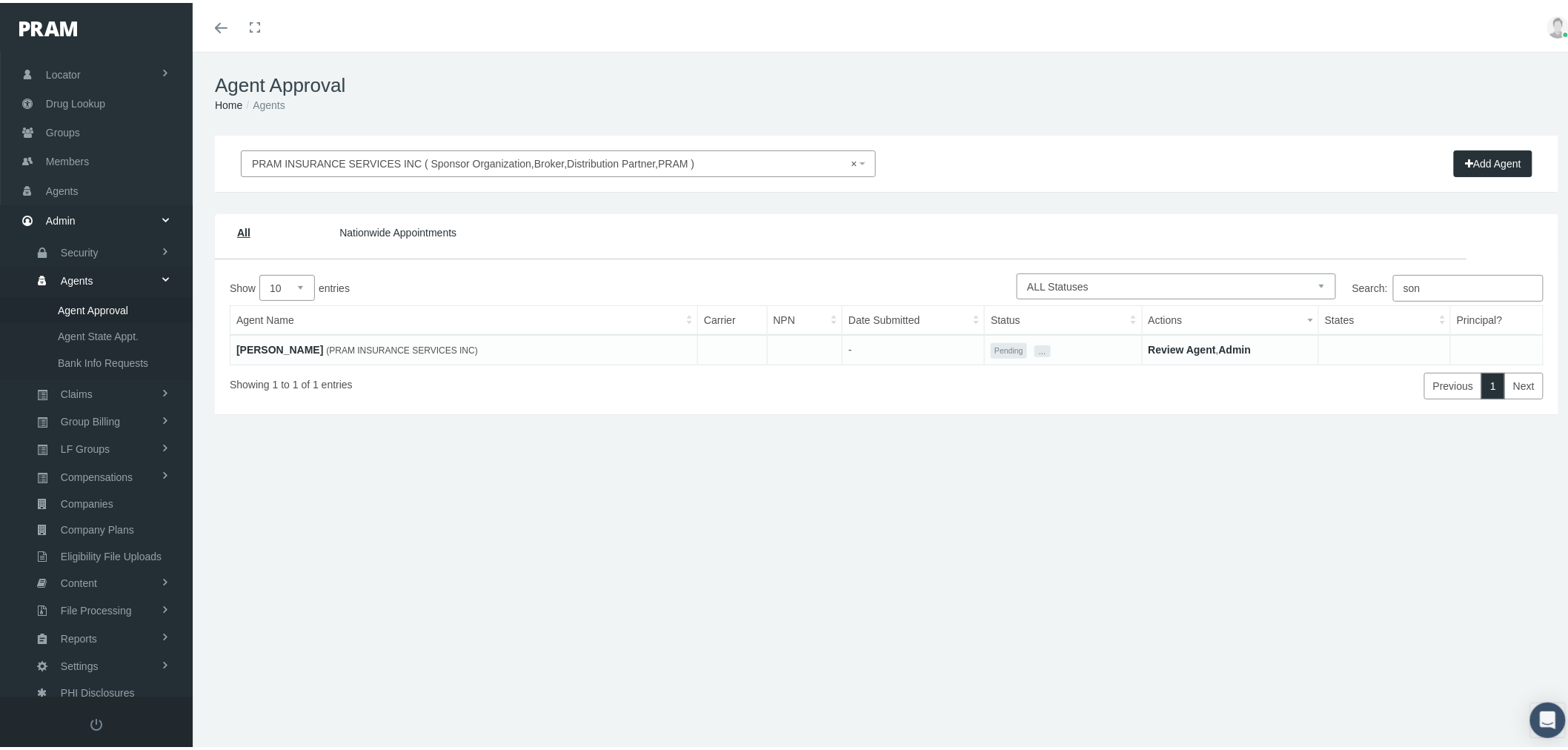
type input "son"
click at [1217, 269] on div "Show 10 25 50 100 entries Search: son Agent Name Carrier NPN Date Submitted Sta…" at bounding box center [886, 334] width 1343 height 154
click at [1217, 280] on select "Pending Approved Awaiting Approval More Info Required Rejected On Hold Suspende…" at bounding box center [1177, 284] width 320 height 26
select select "1"
click at [1017, 271] on select "Pending Approved Awaiting Approval More Info Required Rejected On Hold Suspende…" at bounding box center [1177, 284] width 320 height 26
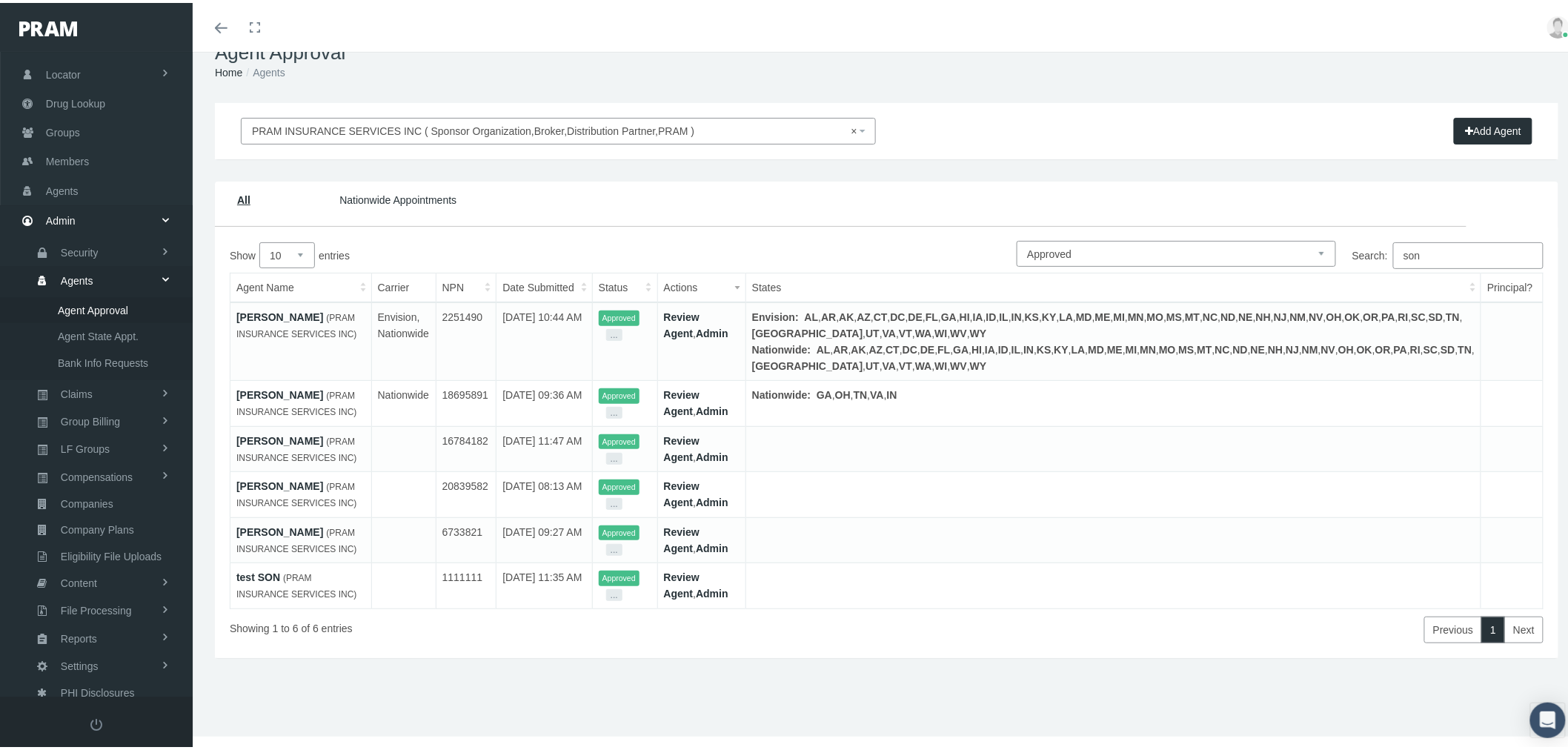
scroll to position [82, 0]
click at [622, 598] on button "..." at bounding box center [614, 593] width 16 height 12
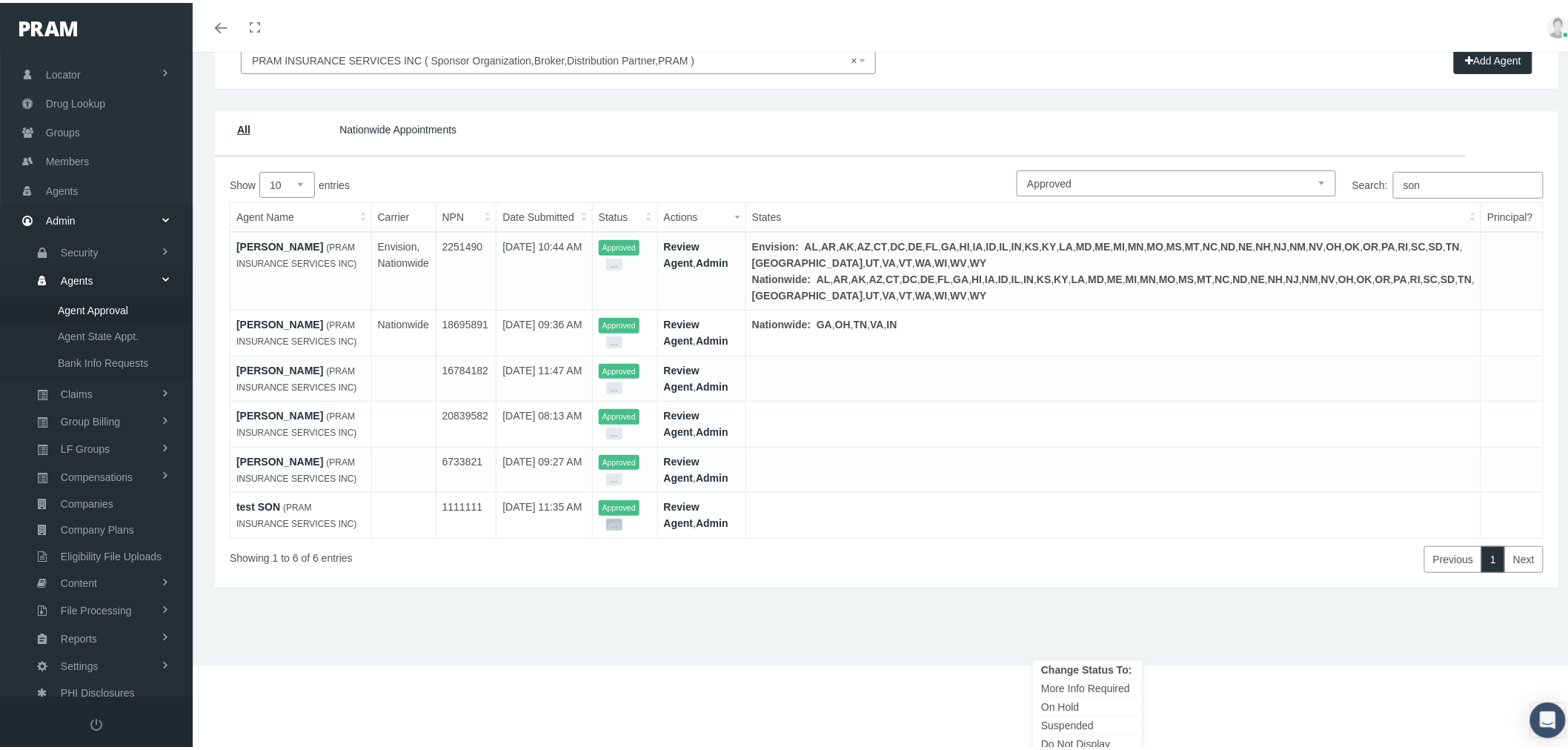
scroll to position [127, 0]
click at [1088, 732] on link "Do Not Display" at bounding box center [1088, 741] width 101 height 18
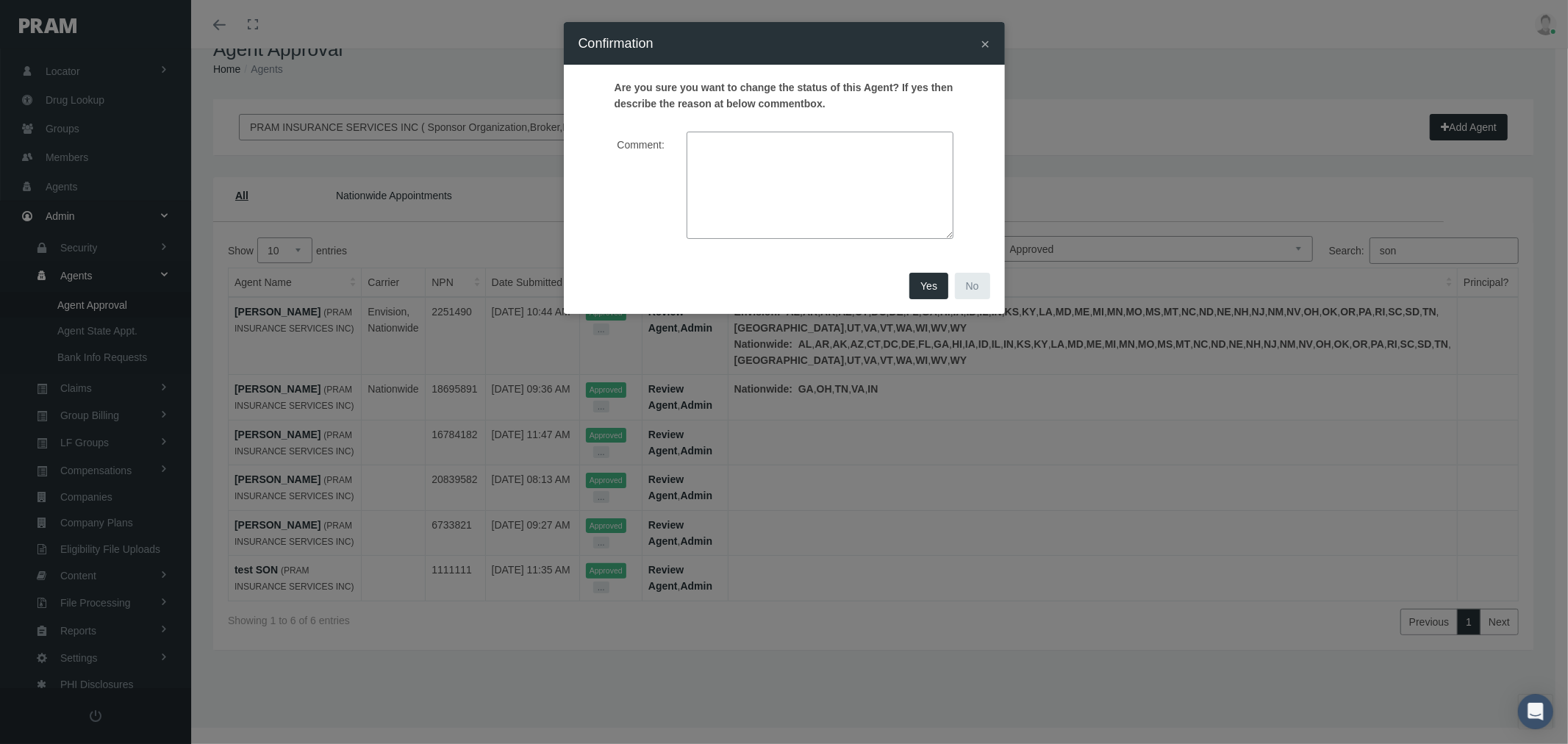
click at [849, 184] on textarea "Comment:" at bounding box center [820, 185] width 267 height 108
type textarea "test agent"
click at [928, 291] on span "Yes" at bounding box center [929, 286] width 17 height 12
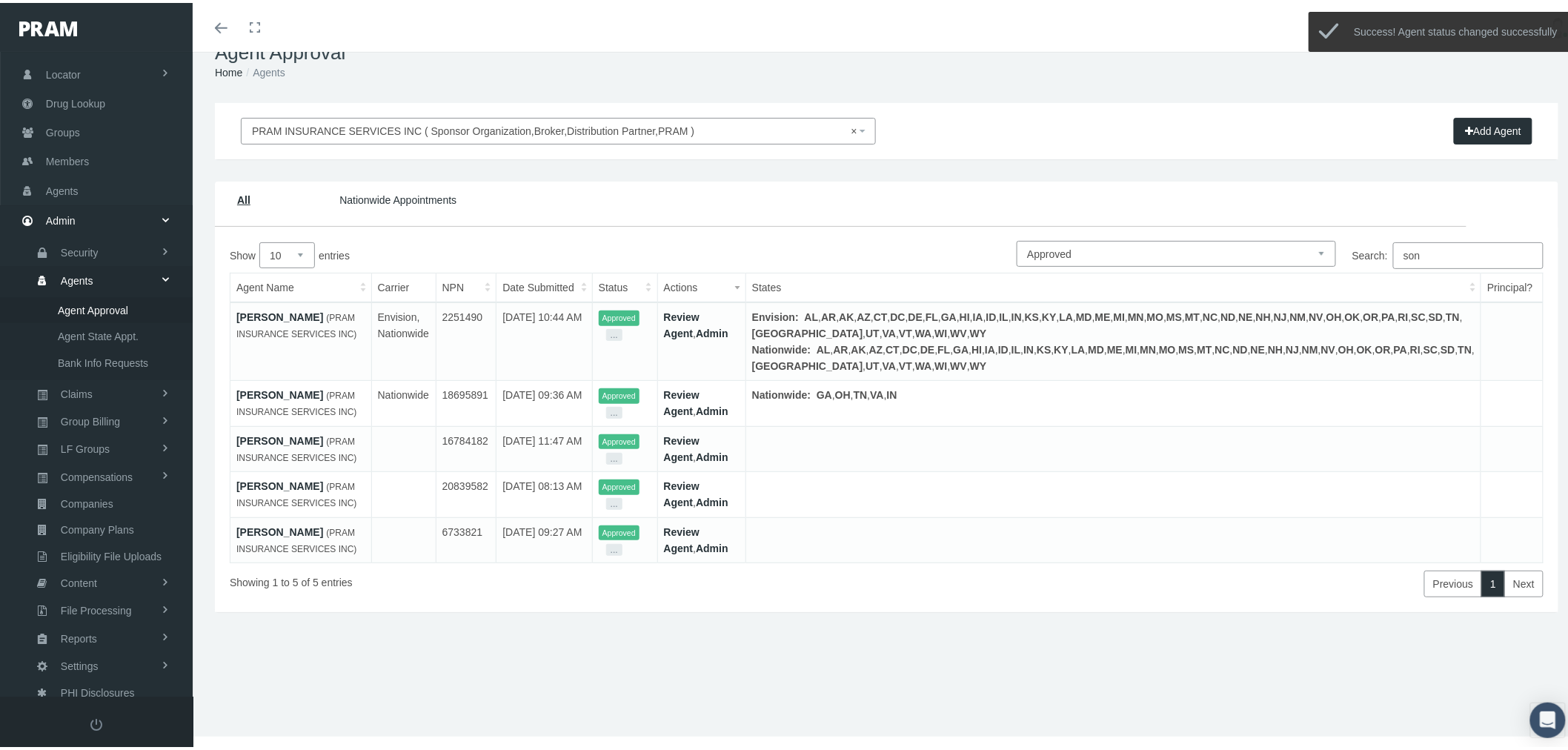
scroll to position [98, 0]
click at [105, 184] on link "Agents" at bounding box center [96, 187] width 193 height 29
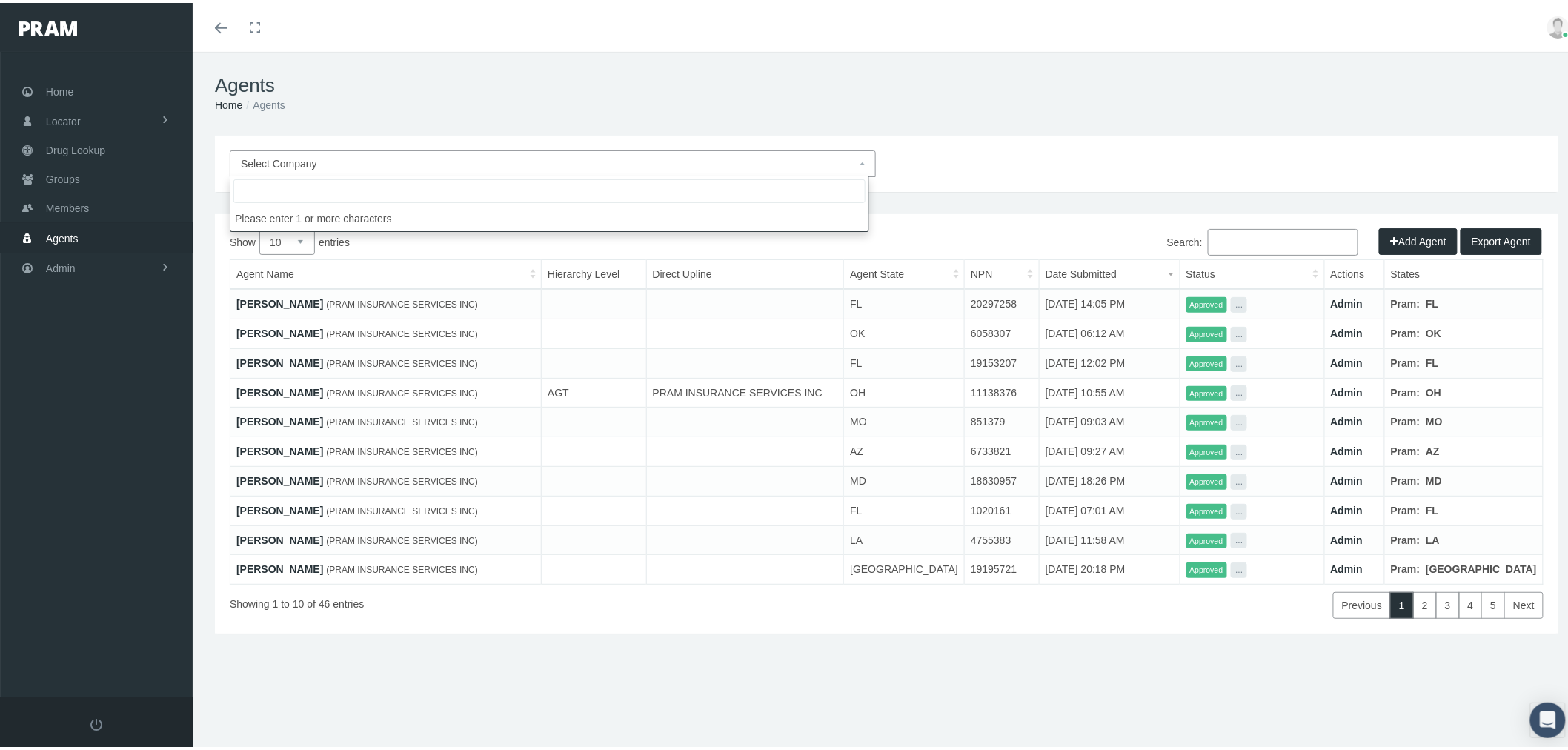
click at [805, 159] on span "Select Company" at bounding box center [548, 160] width 615 height 16
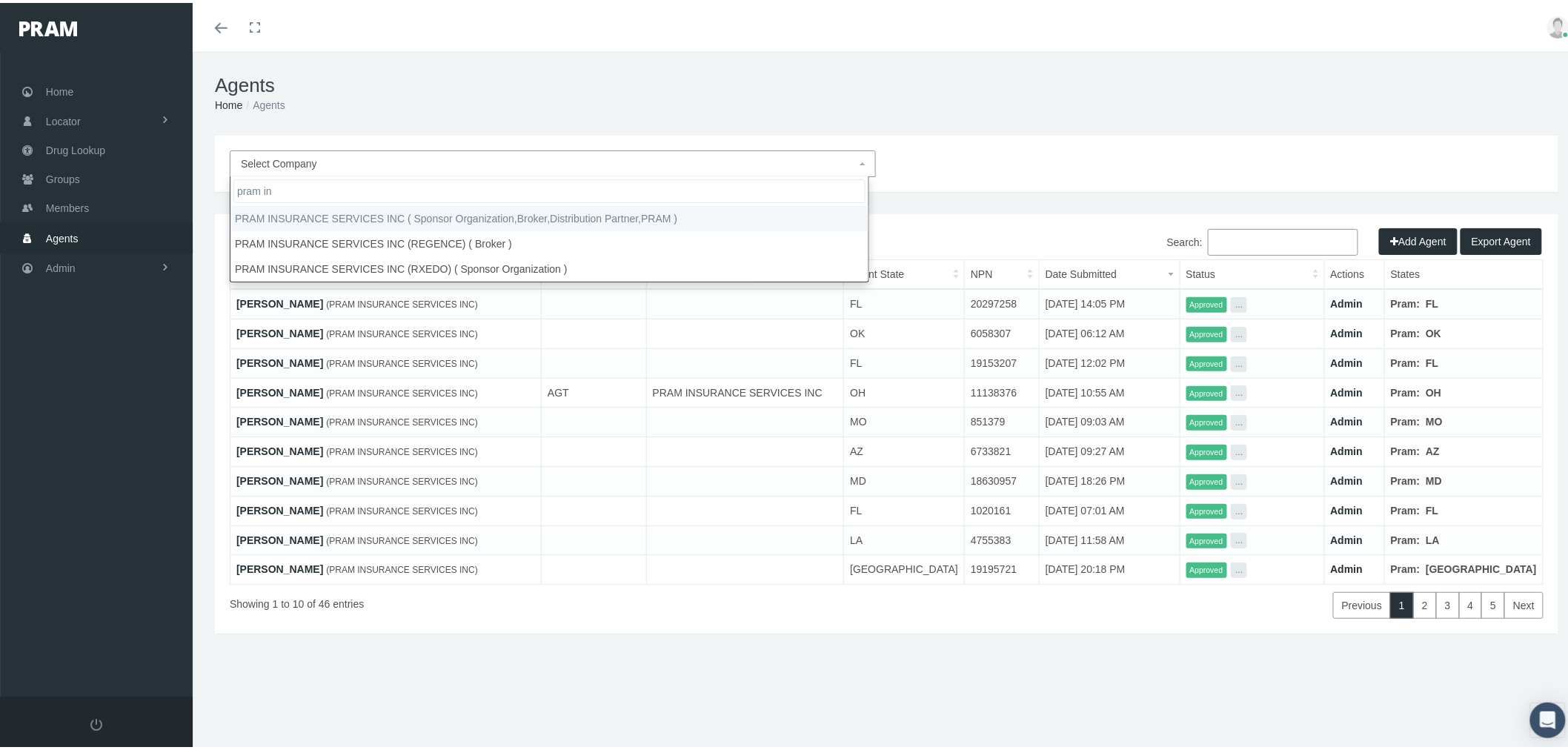
type input "pram in"
select select "53"
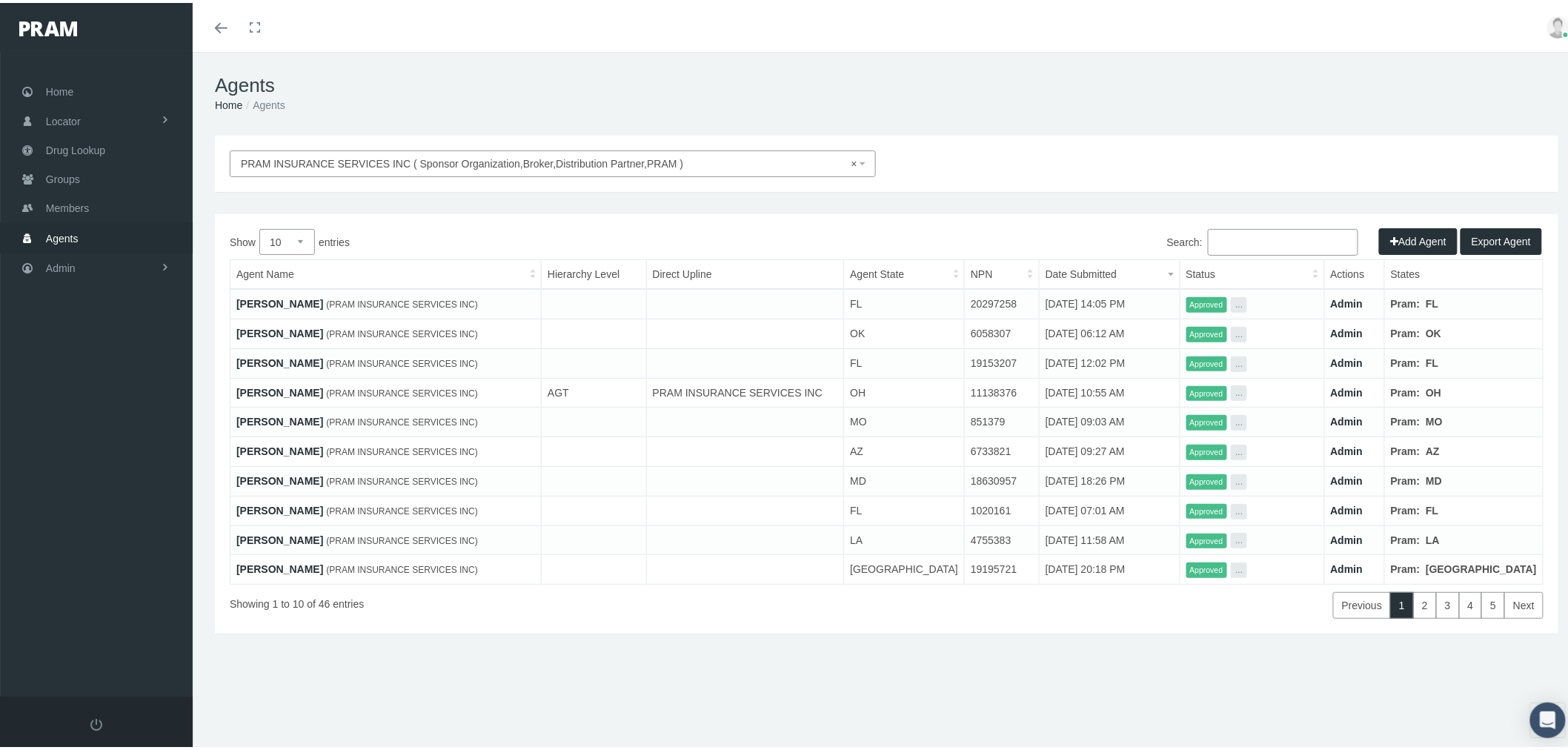
click at [1253, 240] on input "Search:" at bounding box center [1283, 240] width 151 height 27
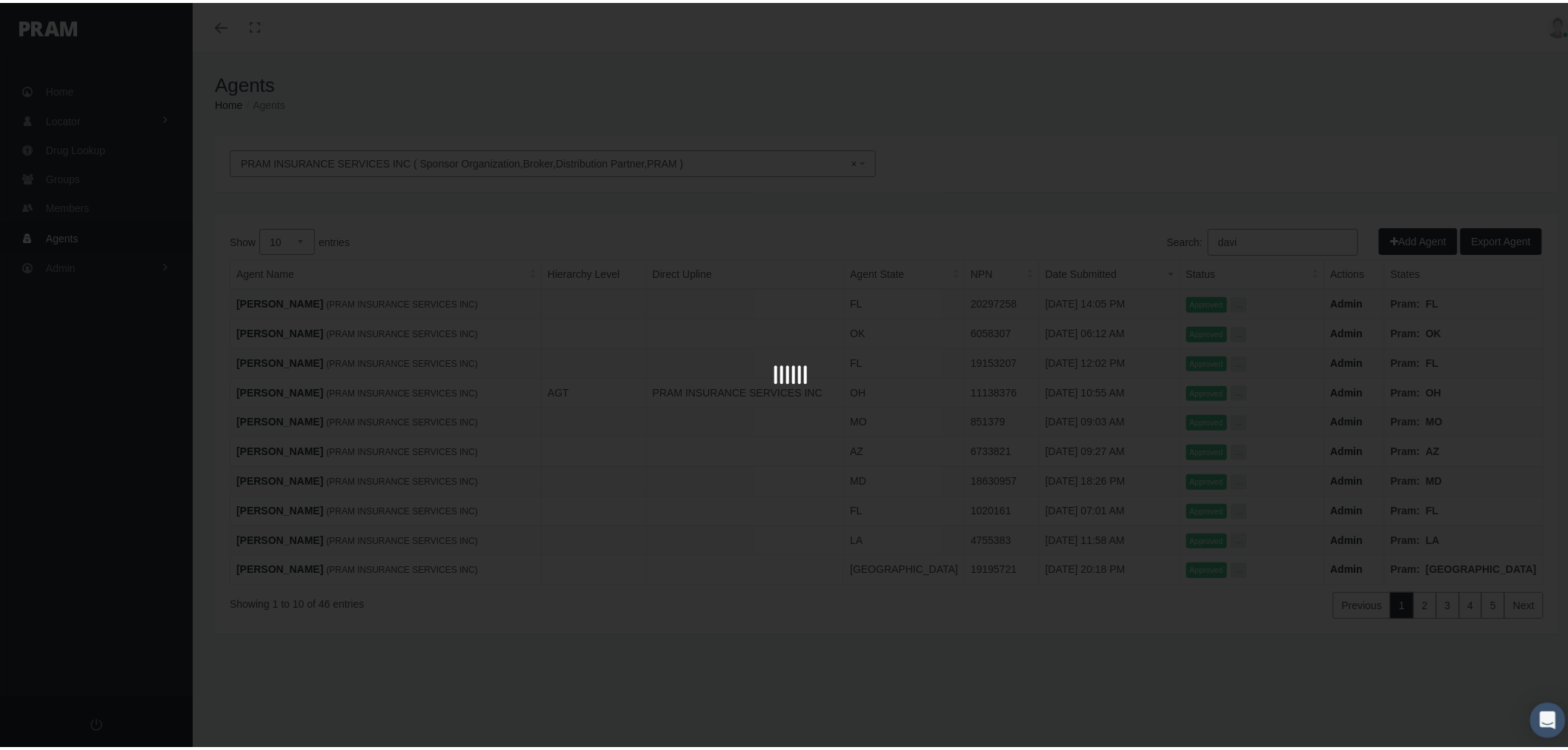
type input "david"
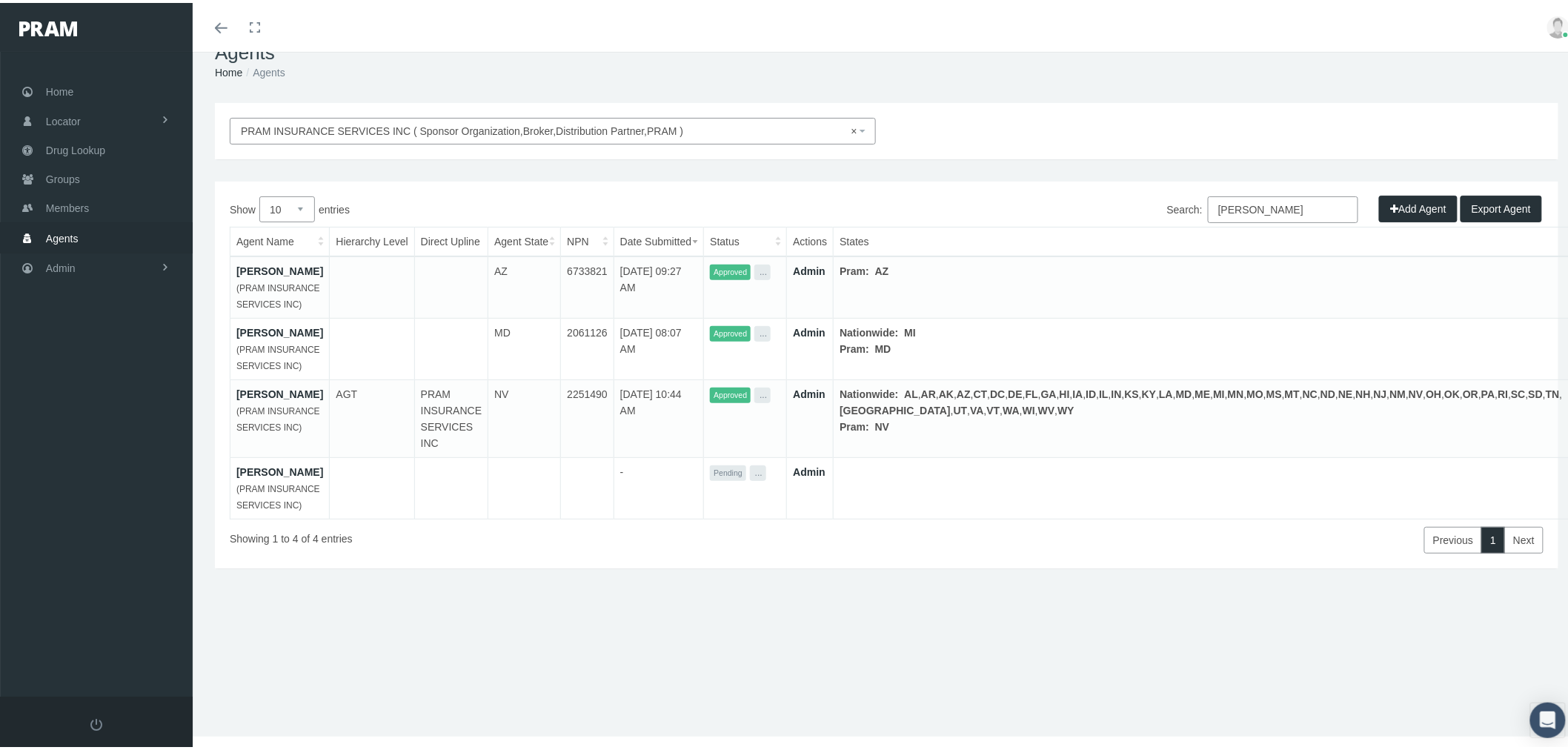
scroll to position [56, 0]
drag, startPoint x: 1257, startPoint y: 190, endPoint x: 1171, endPoint y: 183, distance: 86.3
click at [1171, 194] on label "Search: david" at bounding box center [1262, 207] width 191 height 27
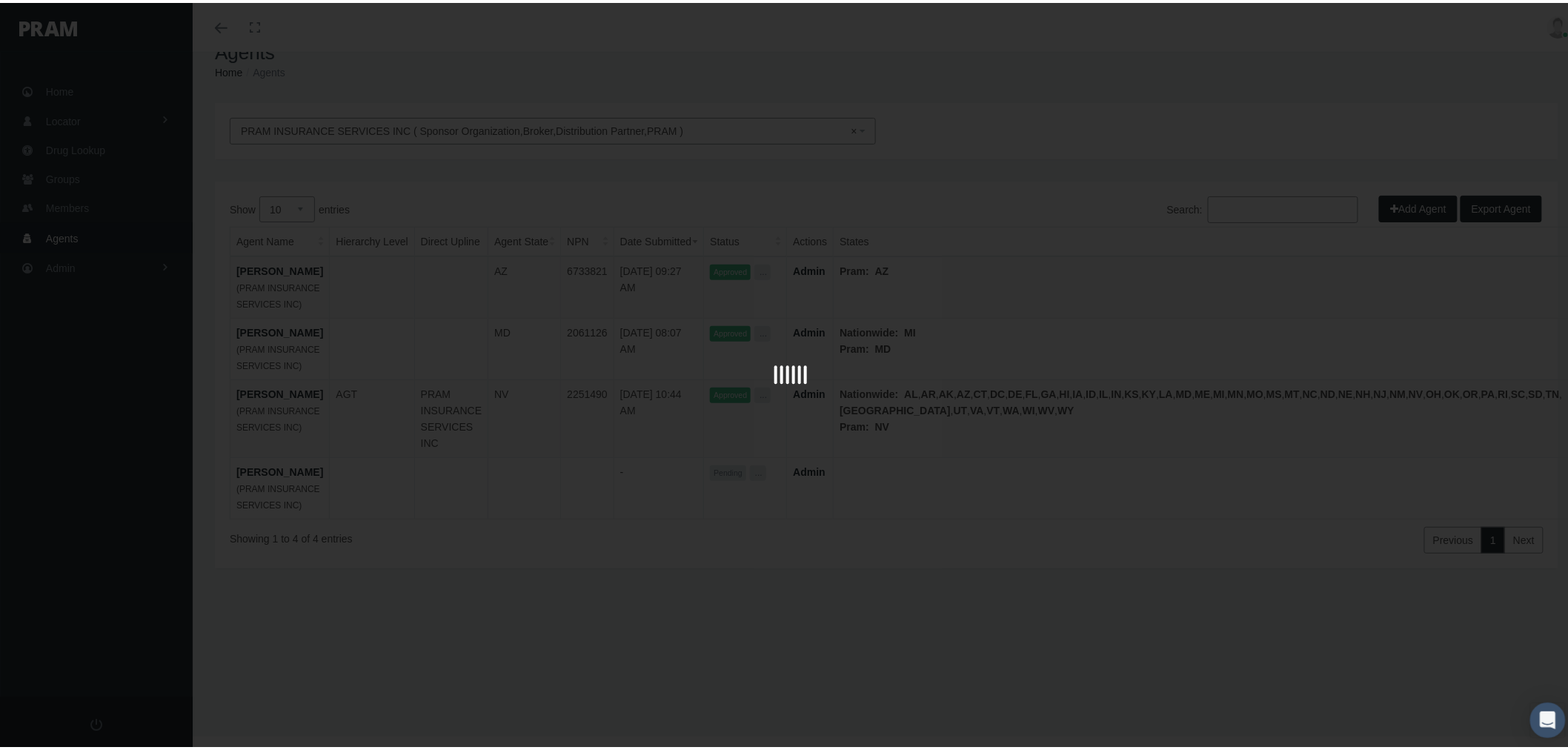
scroll to position [33, 0]
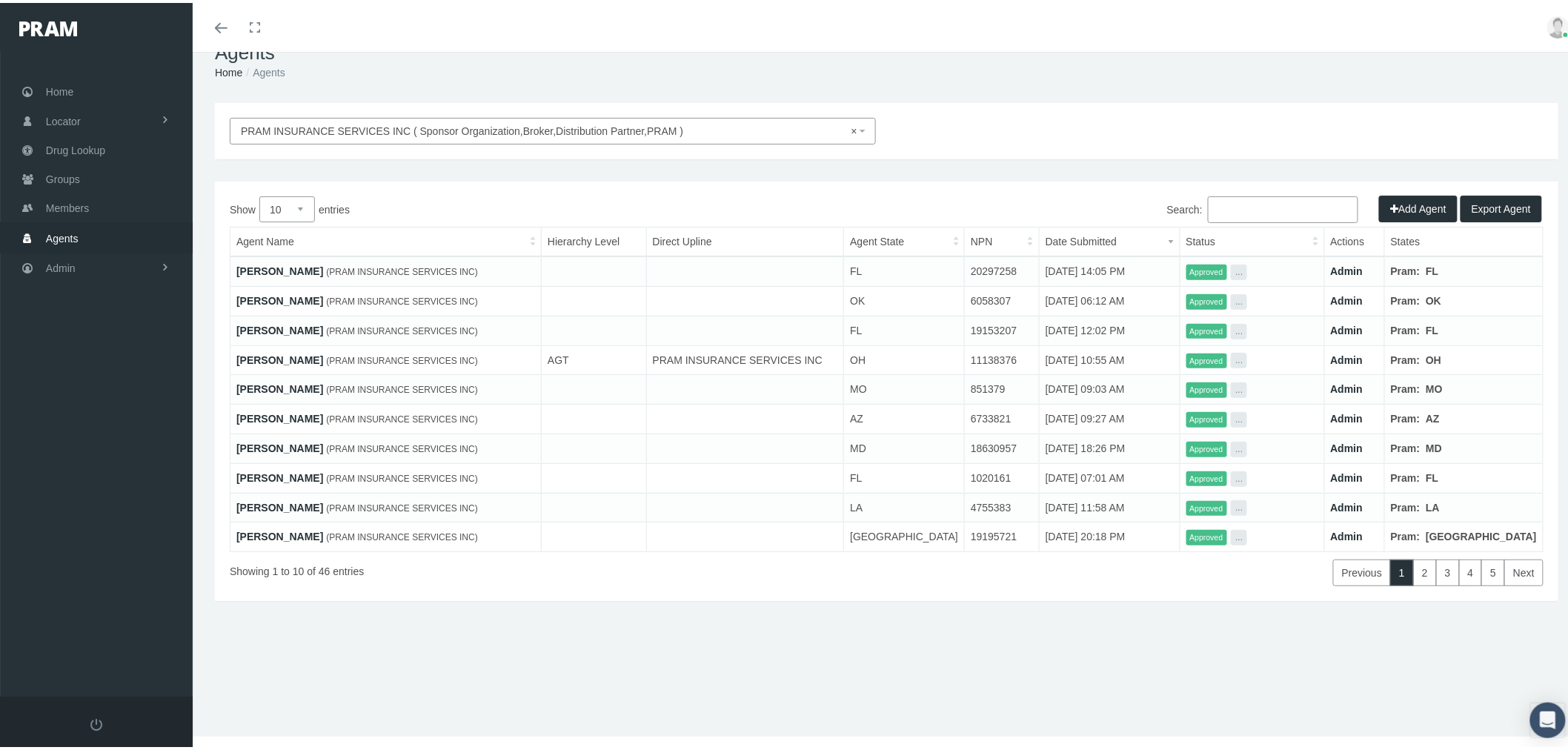
click at [294, 269] on link "[PERSON_NAME]" at bounding box center [279, 269] width 87 height 12
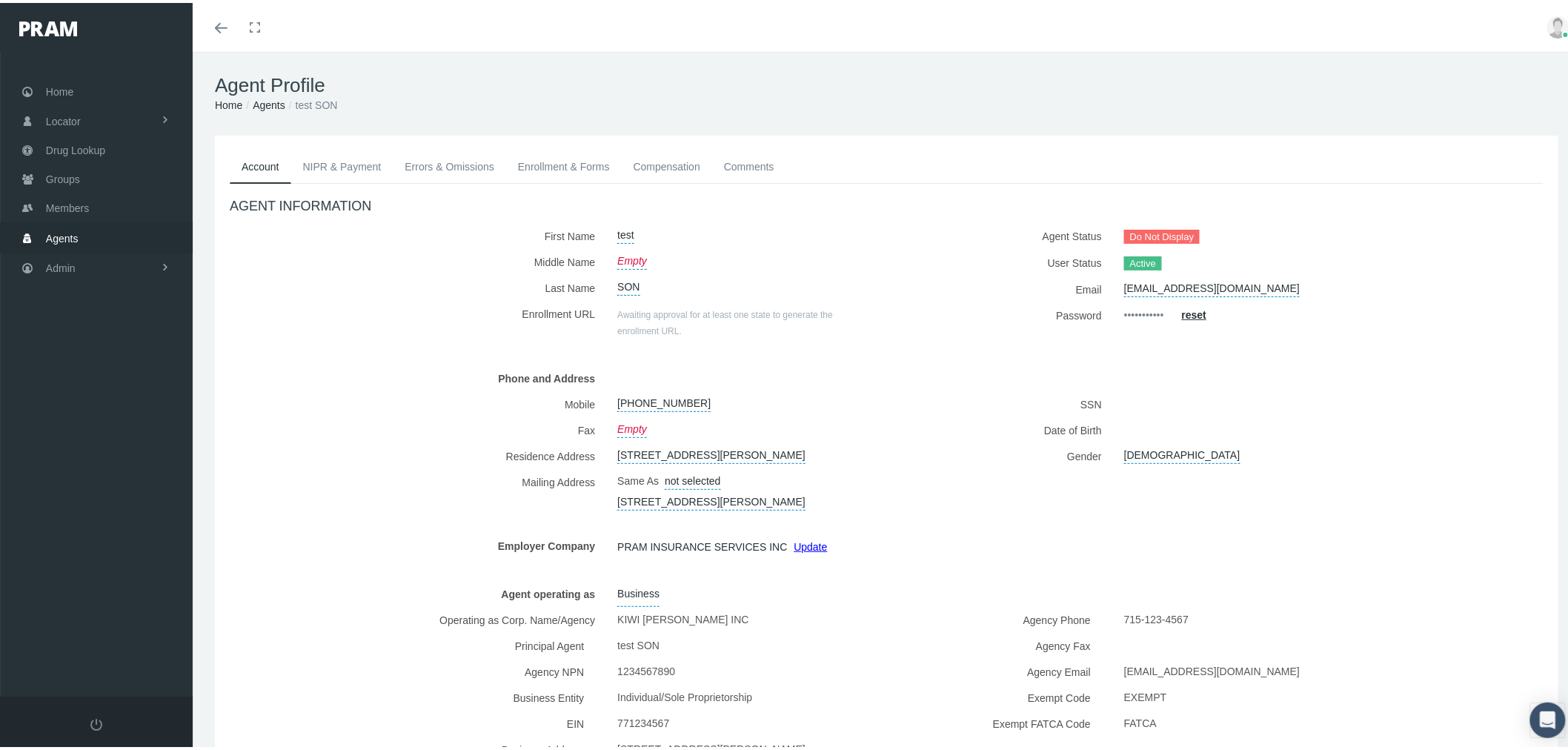
click at [128, 227] on link "Agents" at bounding box center [96, 235] width 193 height 29
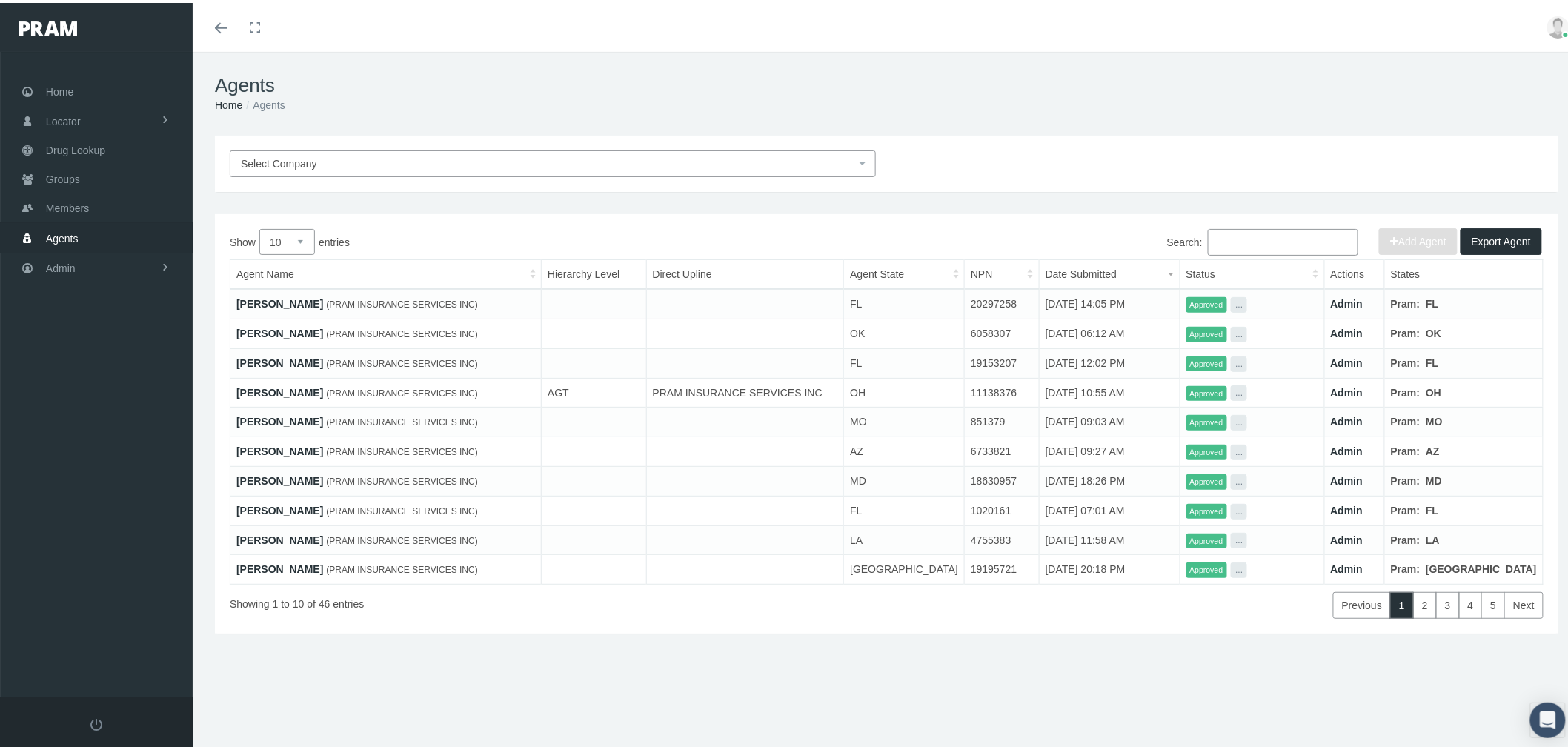
click at [399, 157] on span "Select Company" at bounding box center [548, 160] width 615 height 16
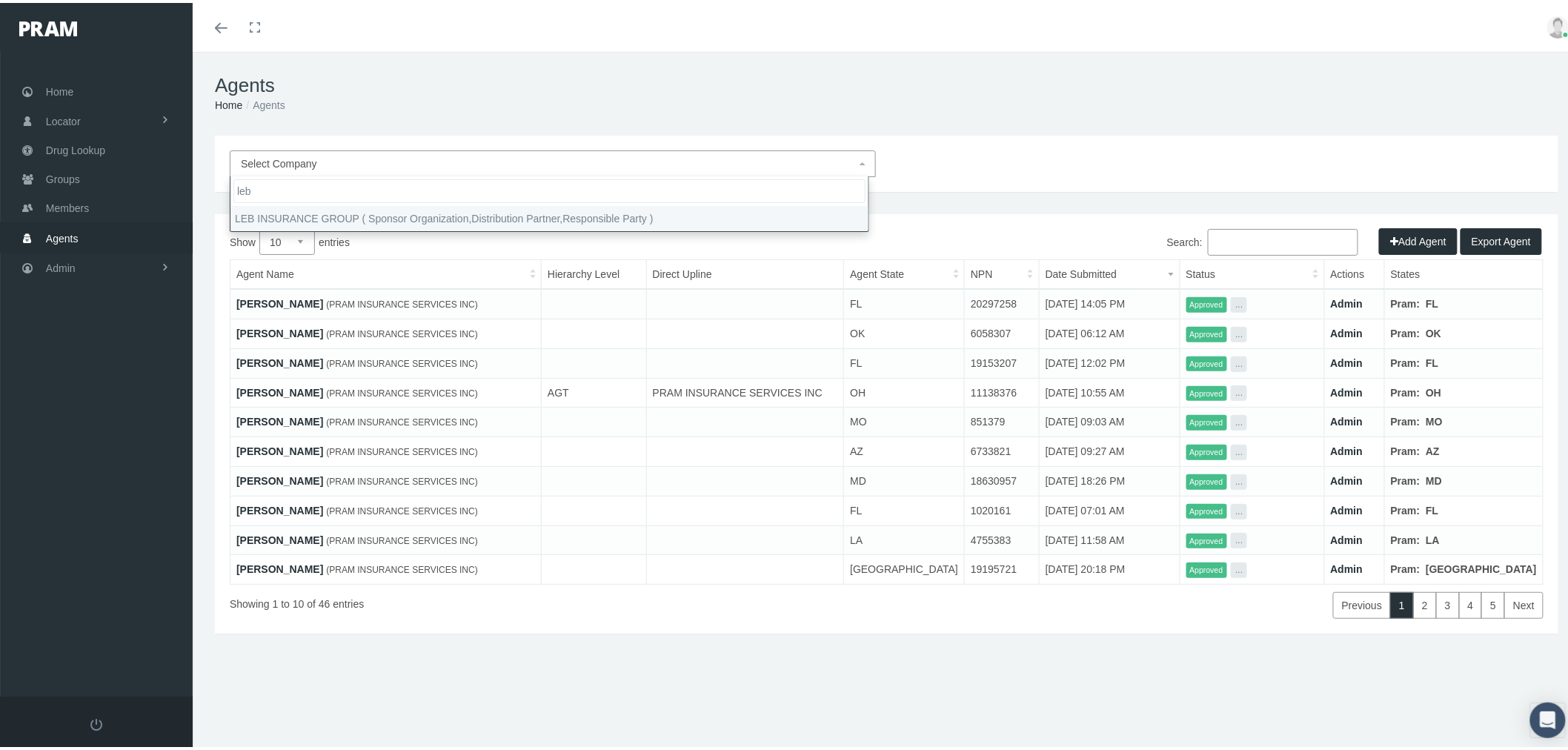
type input "leb i"
select select "4760"
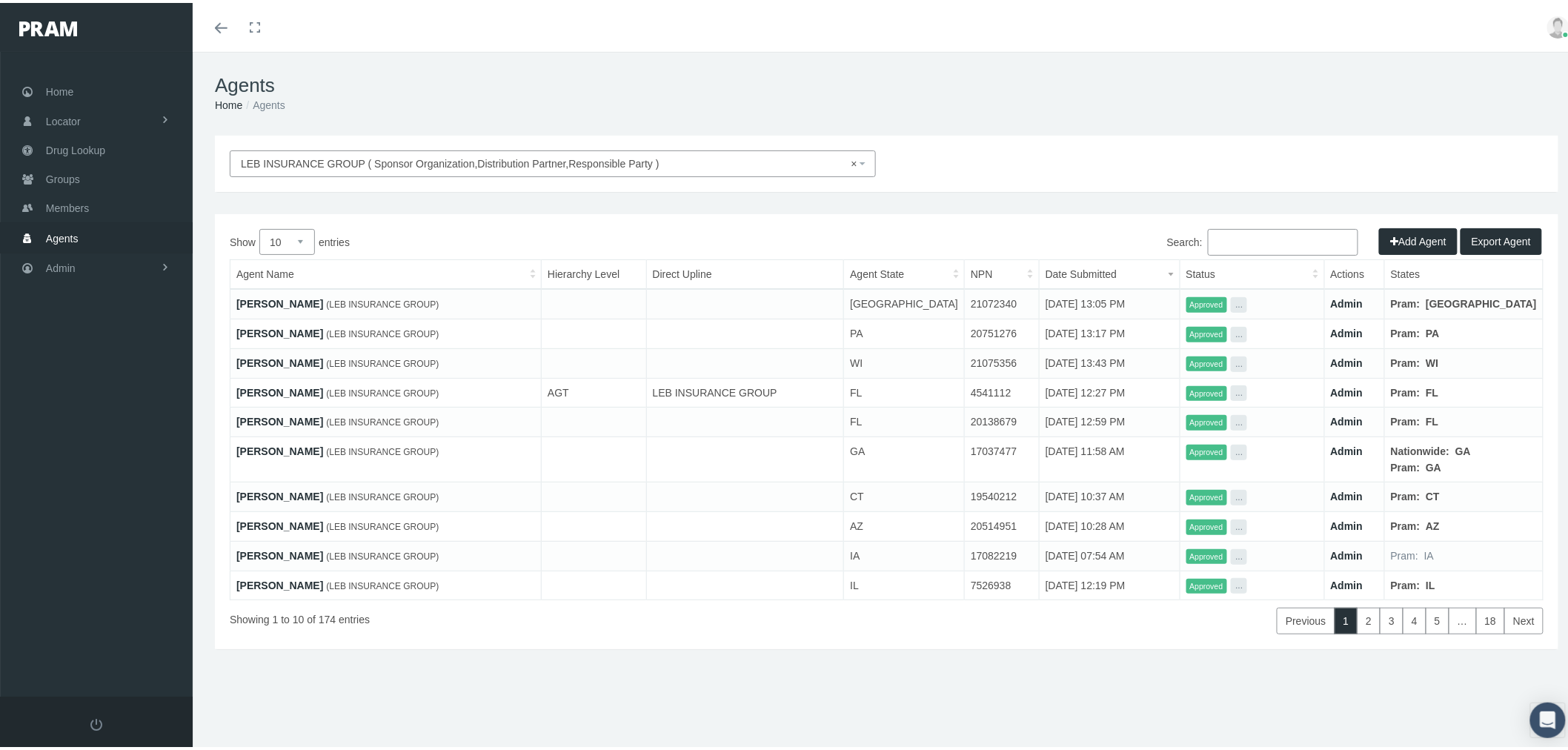
click at [283, 243] on select "10 25 50 100" at bounding box center [287, 239] width 56 height 26
select select "100"
click at [259, 226] on select "10 25 50 100" at bounding box center [287, 239] width 56 height 26
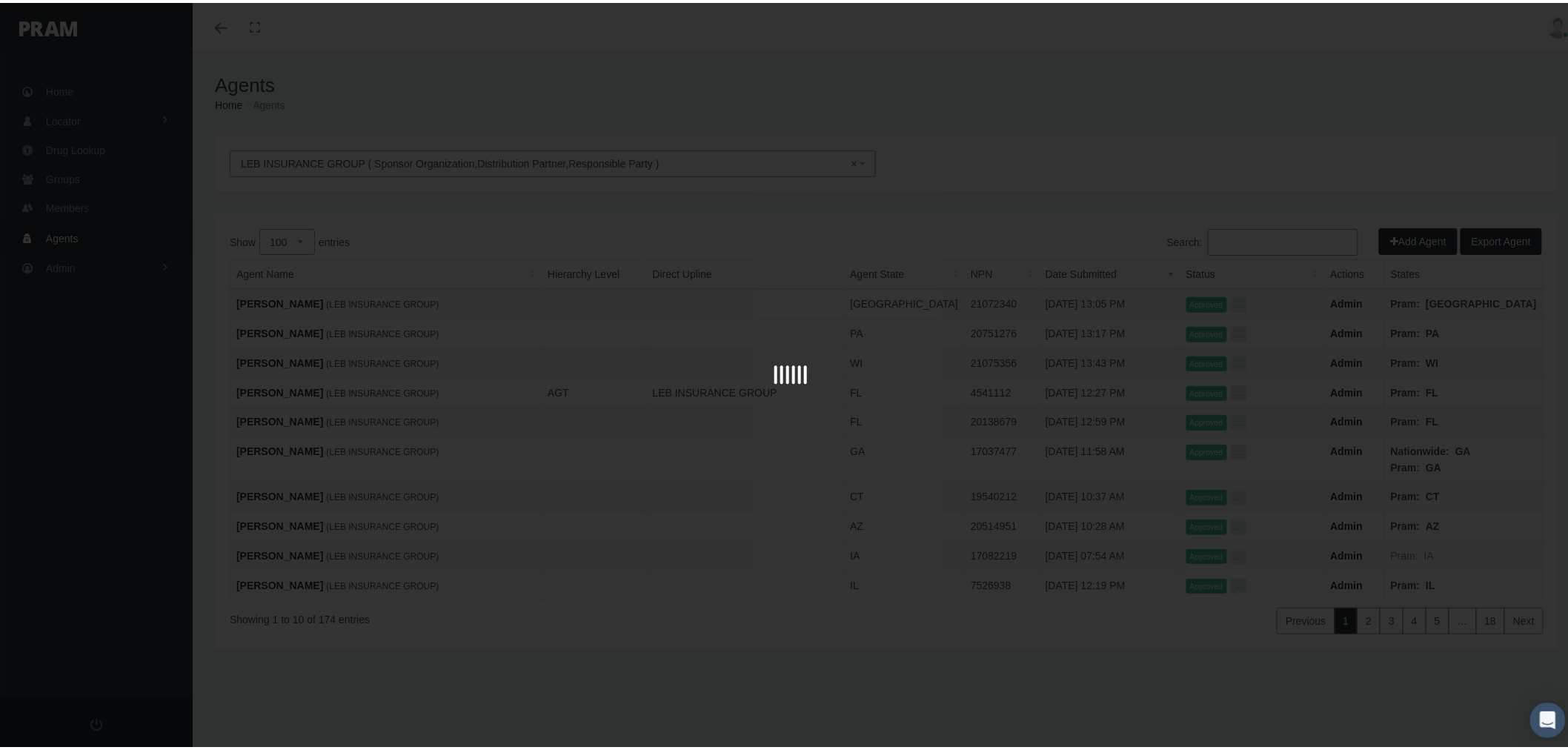
scroll to position [33, 0]
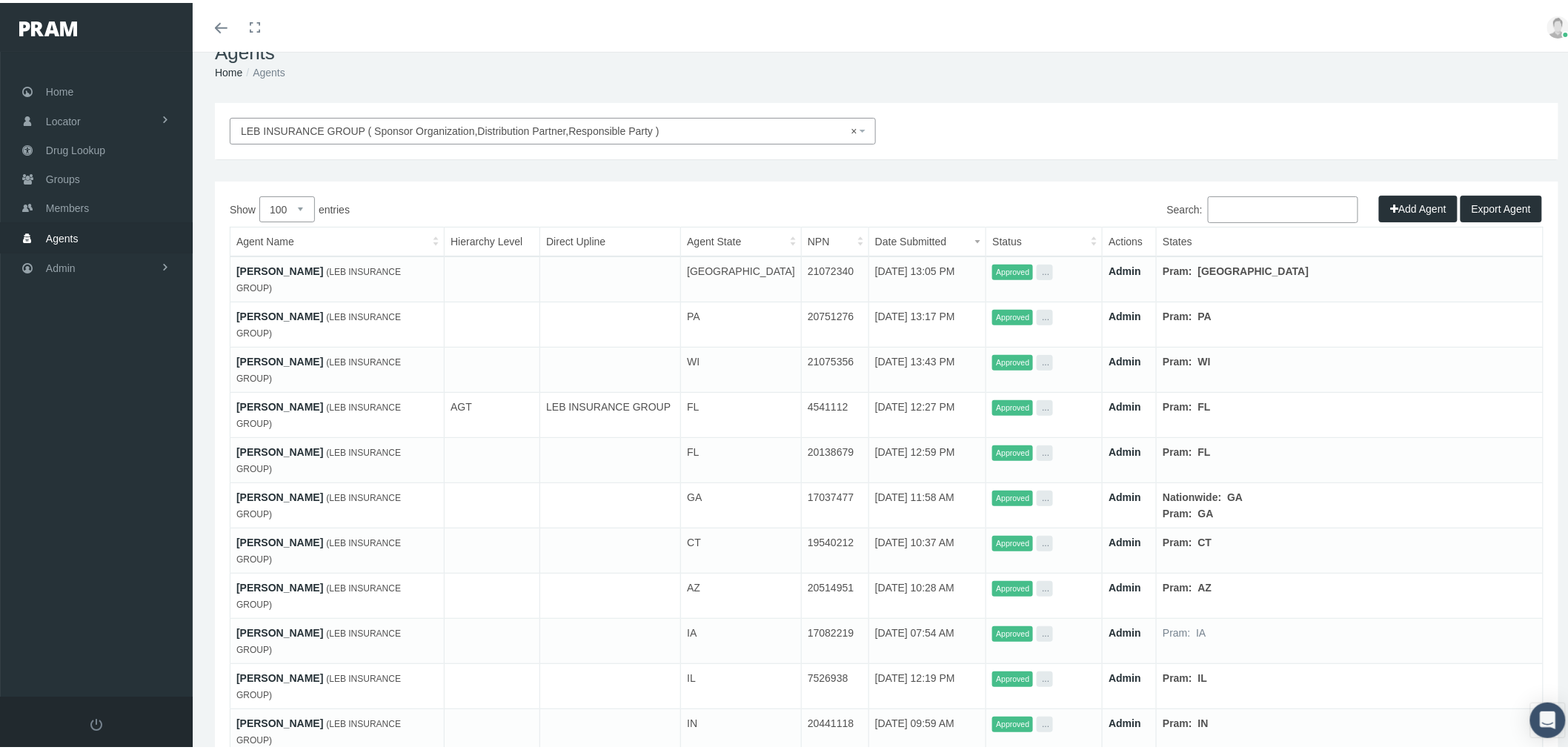
click at [292, 489] on link "MICHAEL NAIL" at bounding box center [279, 495] width 87 height 12
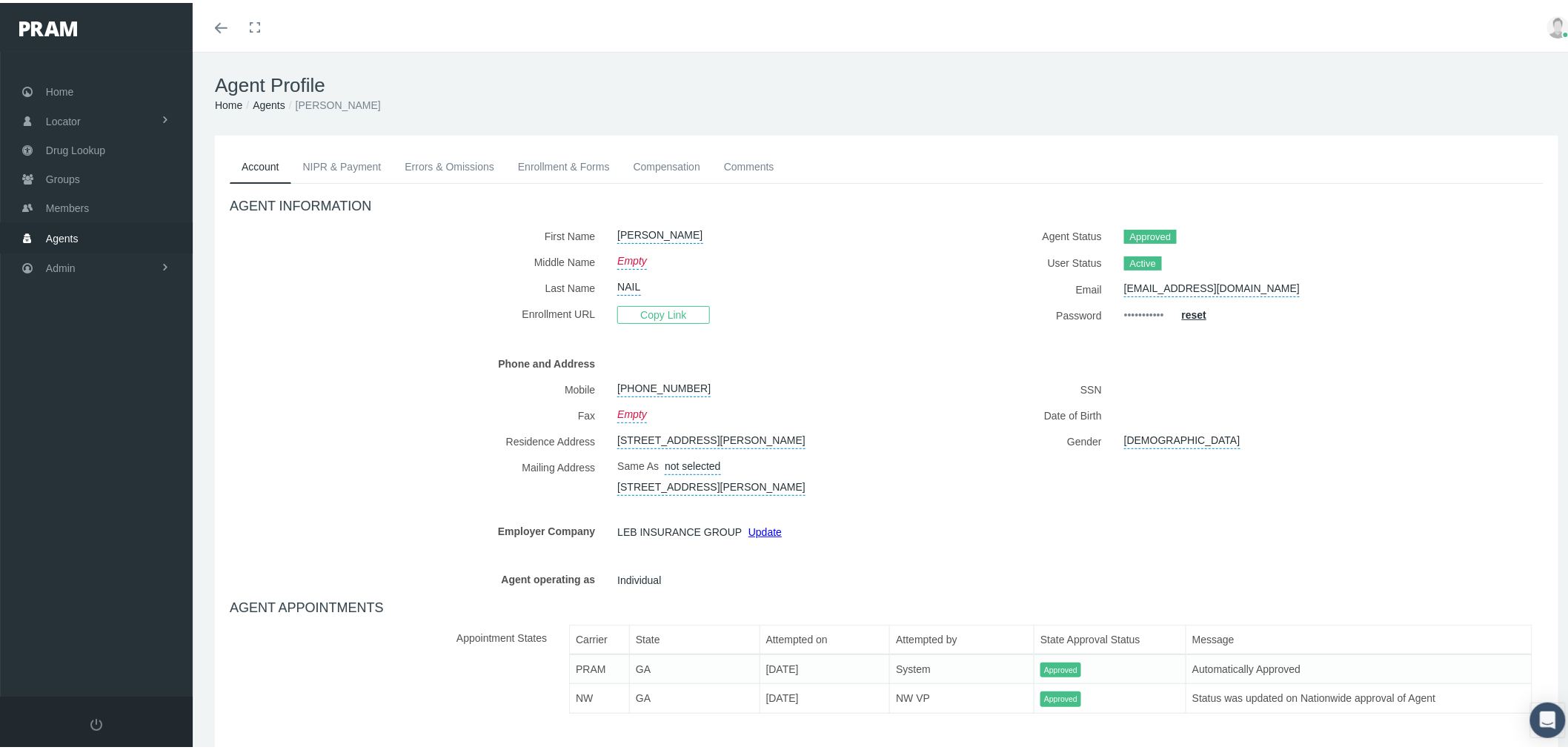
click at [603, 159] on link "Enrollment & Forms" at bounding box center [564, 163] width 115 height 33
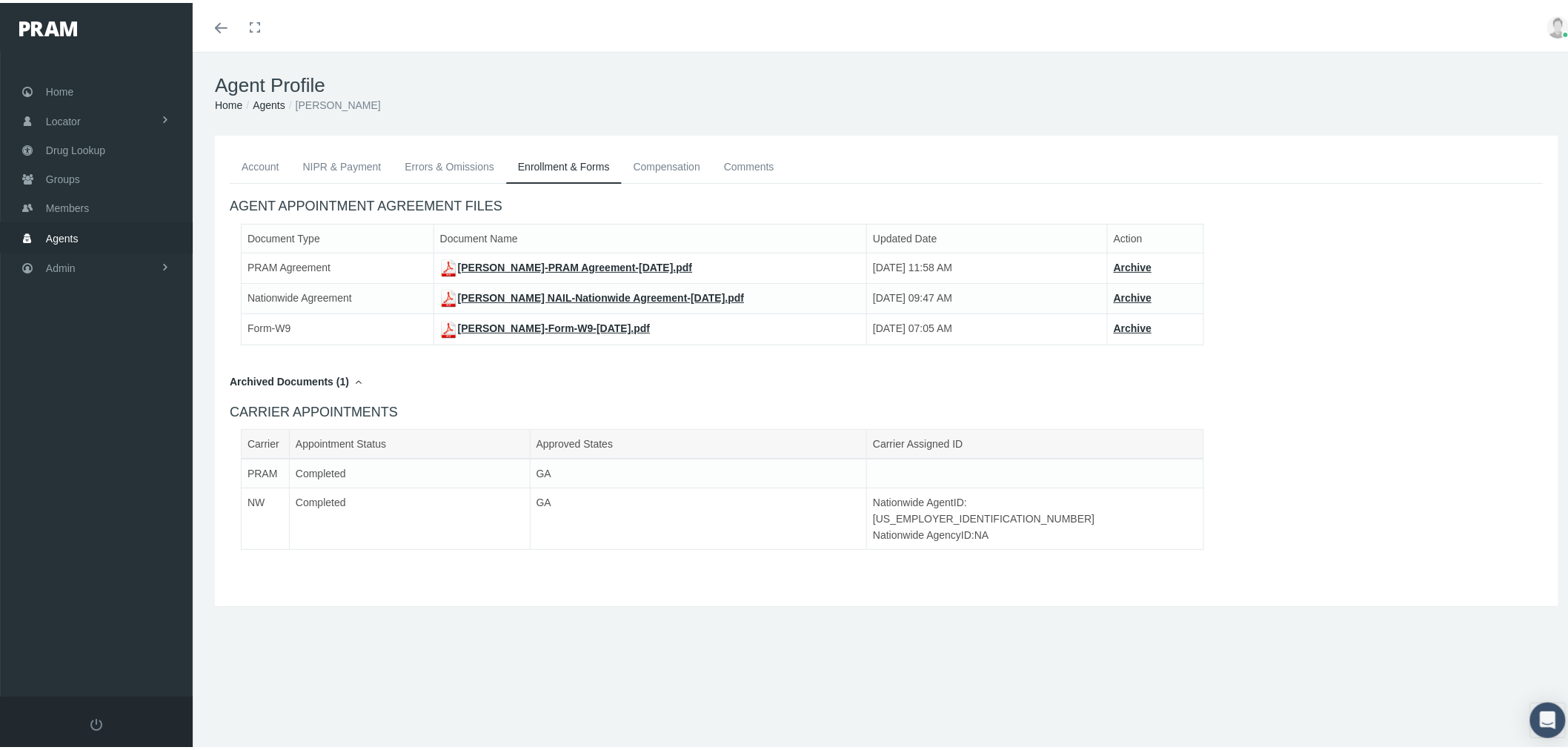
click at [255, 177] on link "Account" at bounding box center [260, 163] width 61 height 33
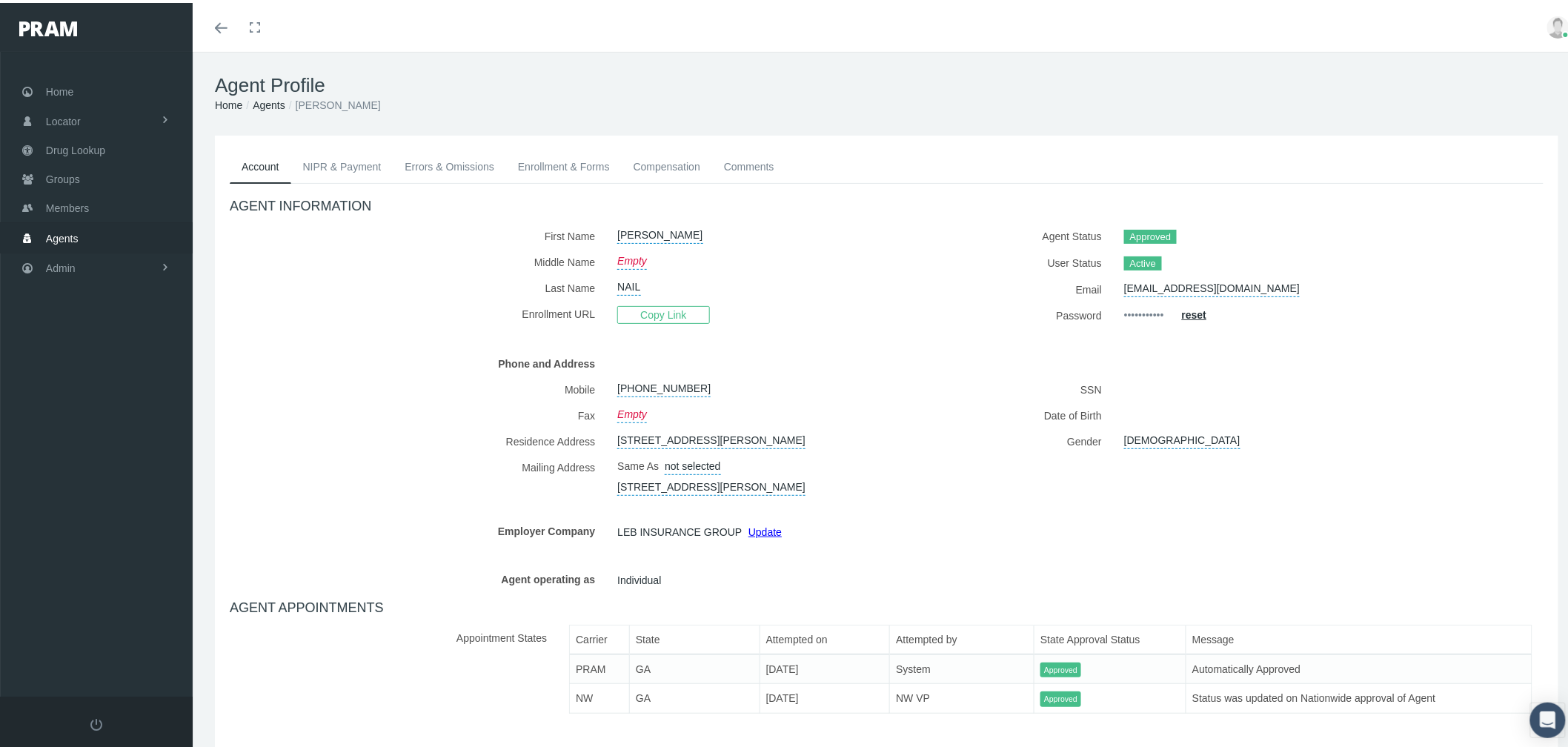
click at [279, 97] on link "Agents" at bounding box center [268, 103] width 33 height 12
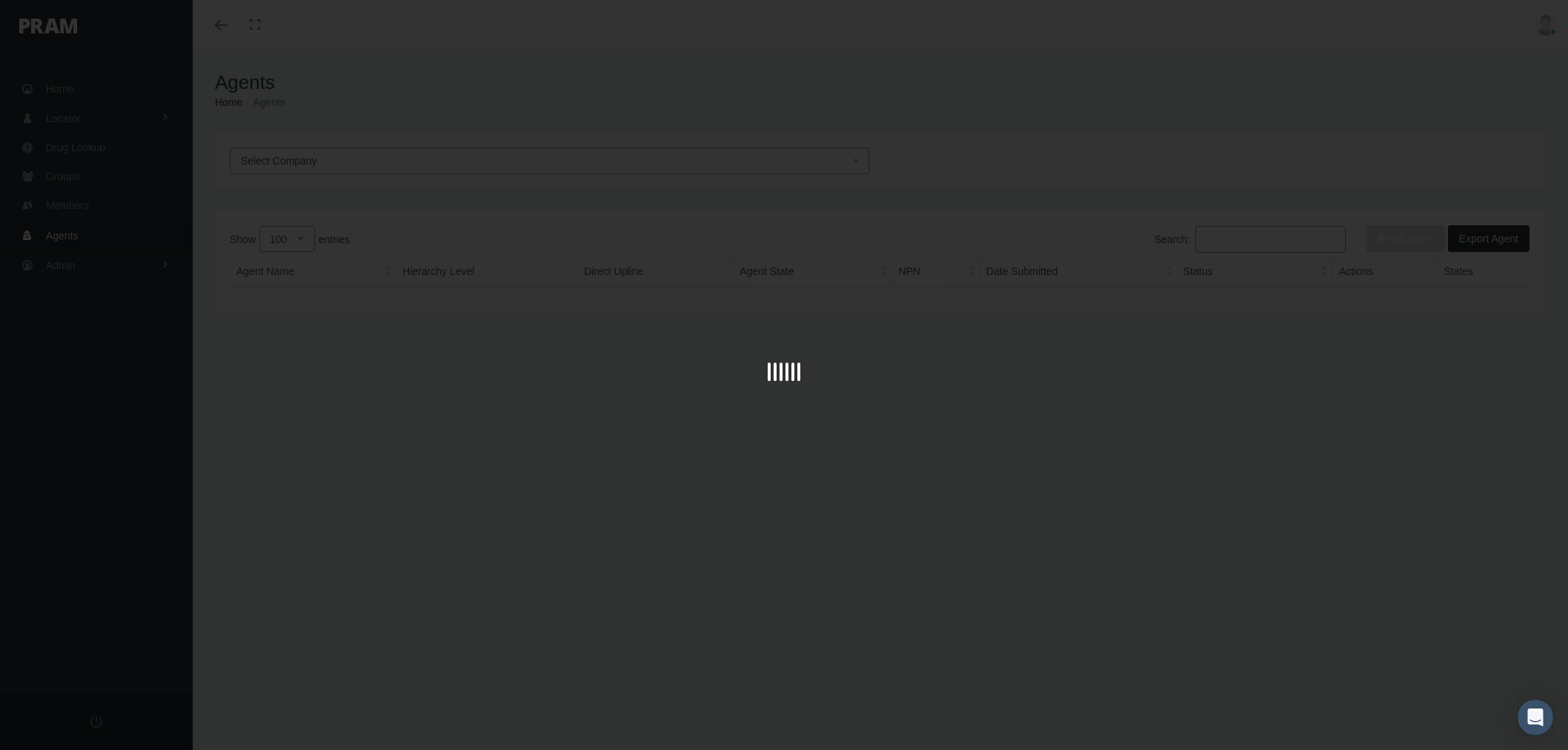
select select "100"
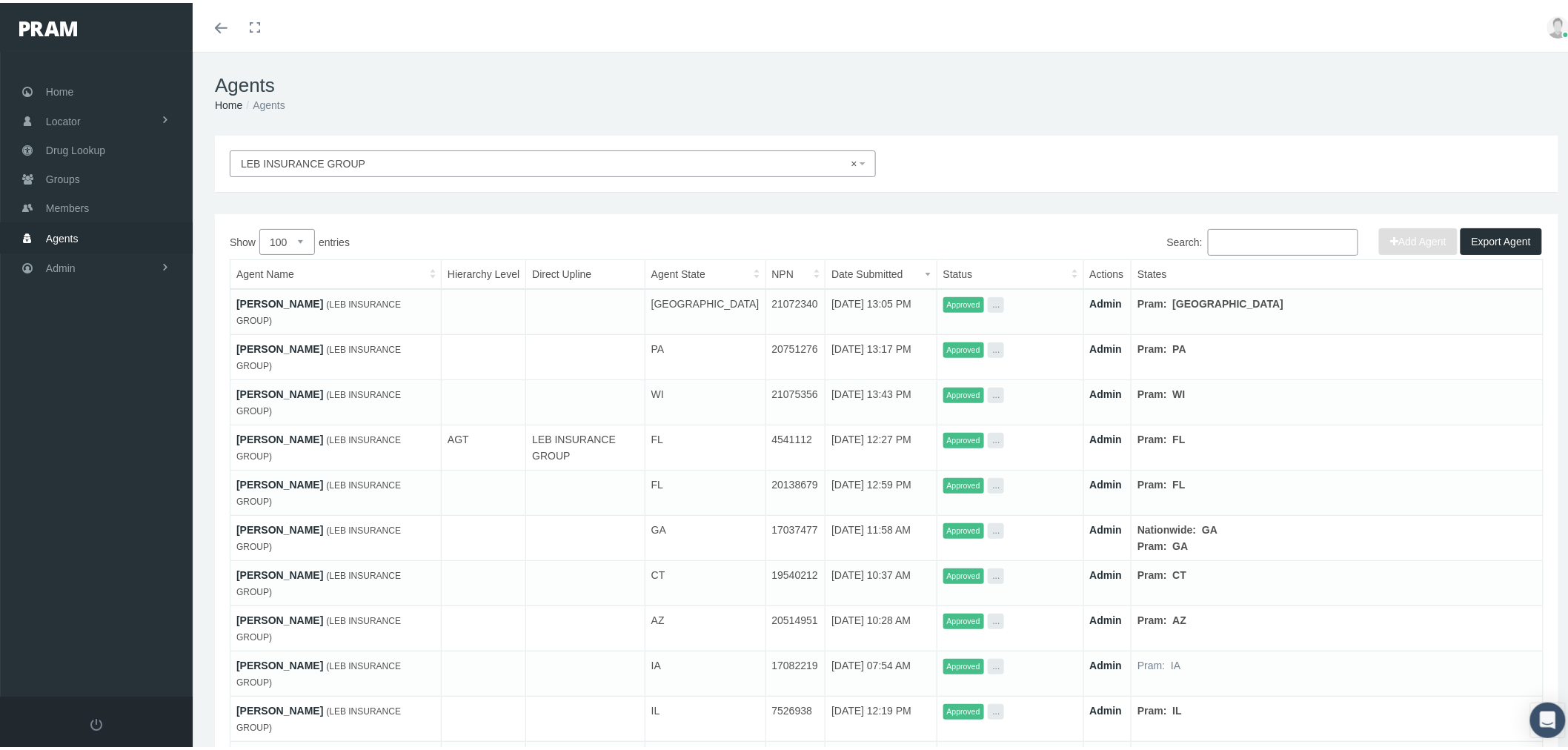
click at [1274, 242] on input "Search:" at bounding box center [1283, 240] width 151 height 27
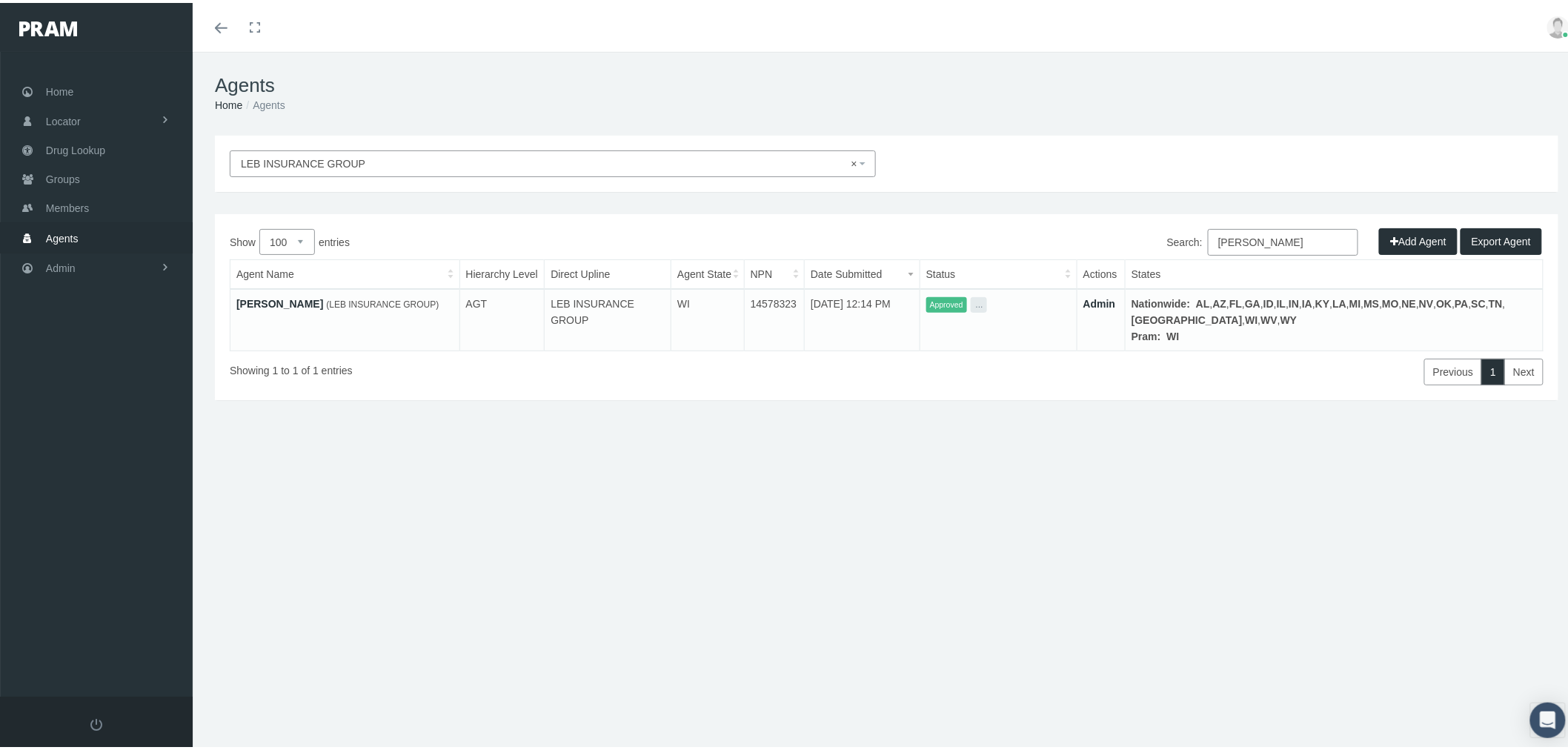
type input "sara"
click at [265, 302] on link "[PERSON_NAME]" at bounding box center [279, 301] width 87 height 12
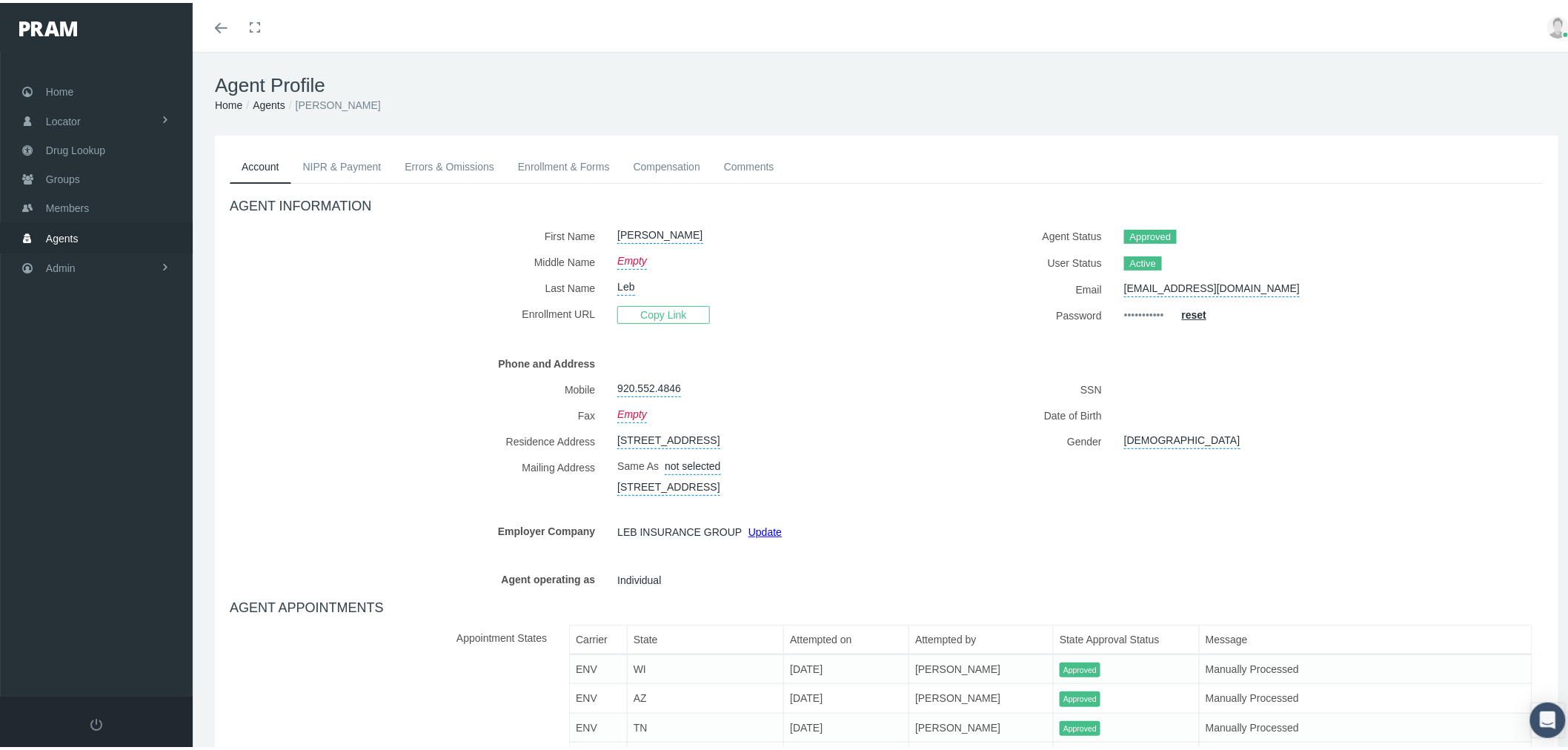
click at [571, 162] on link "Enrollment & Forms" at bounding box center [564, 163] width 115 height 33
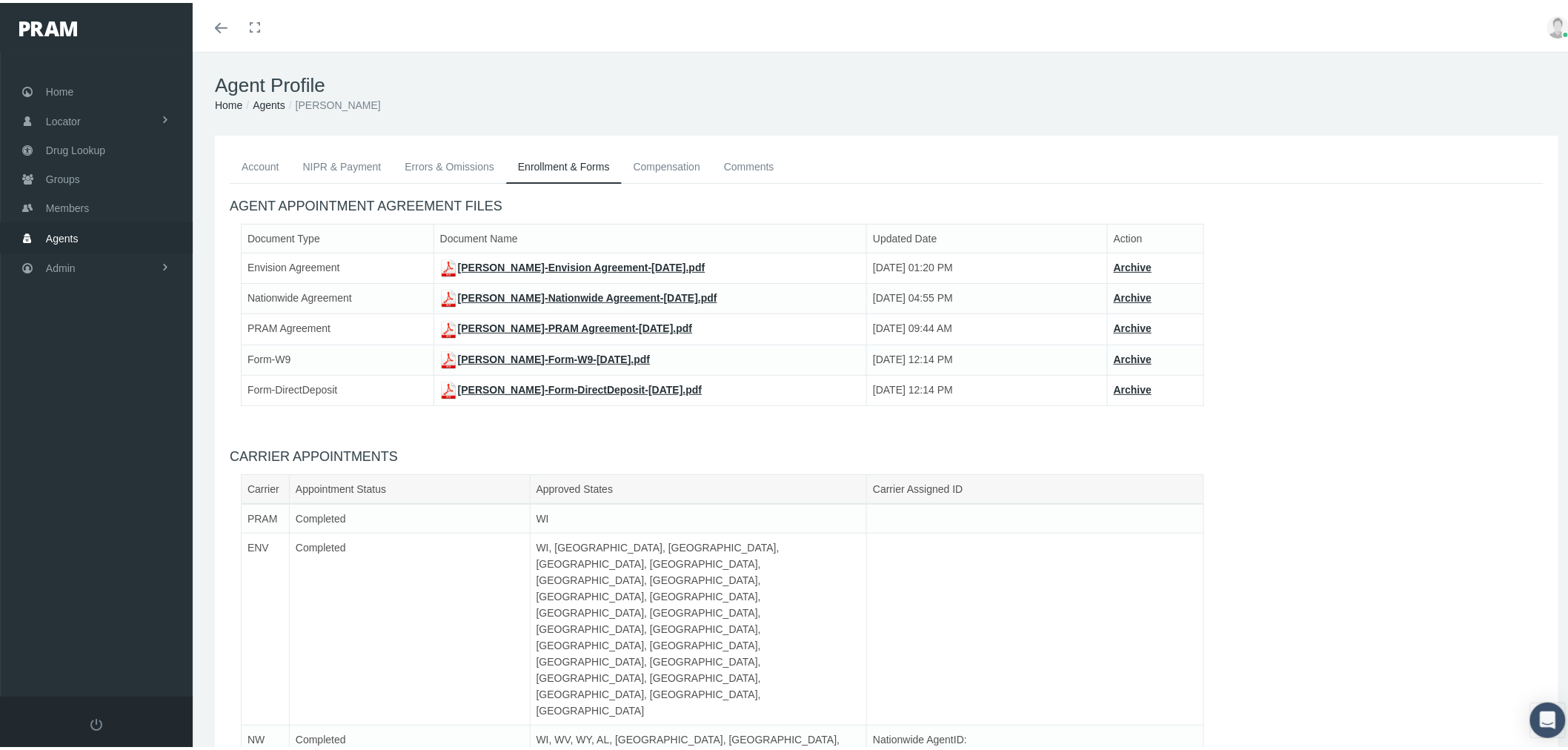
click at [255, 168] on link "Account" at bounding box center [260, 163] width 61 height 33
